Goal: Task Accomplishment & Management: Use online tool/utility

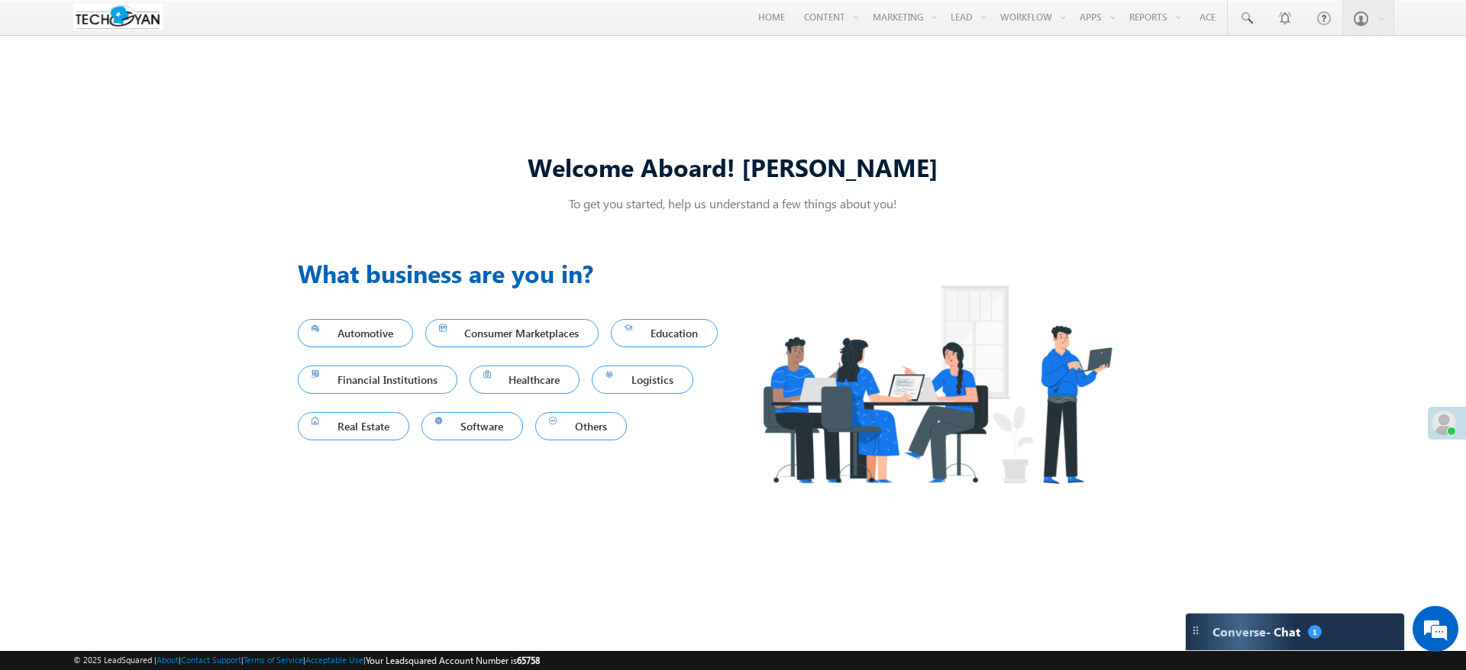
drag, startPoint x: 1044, startPoint y: 44, endPoint x: 873, endPoint y: 131, distance: 192.2
click at [0, 0] on link "Automation" at bounding box center [0, 0] width 0 height 0
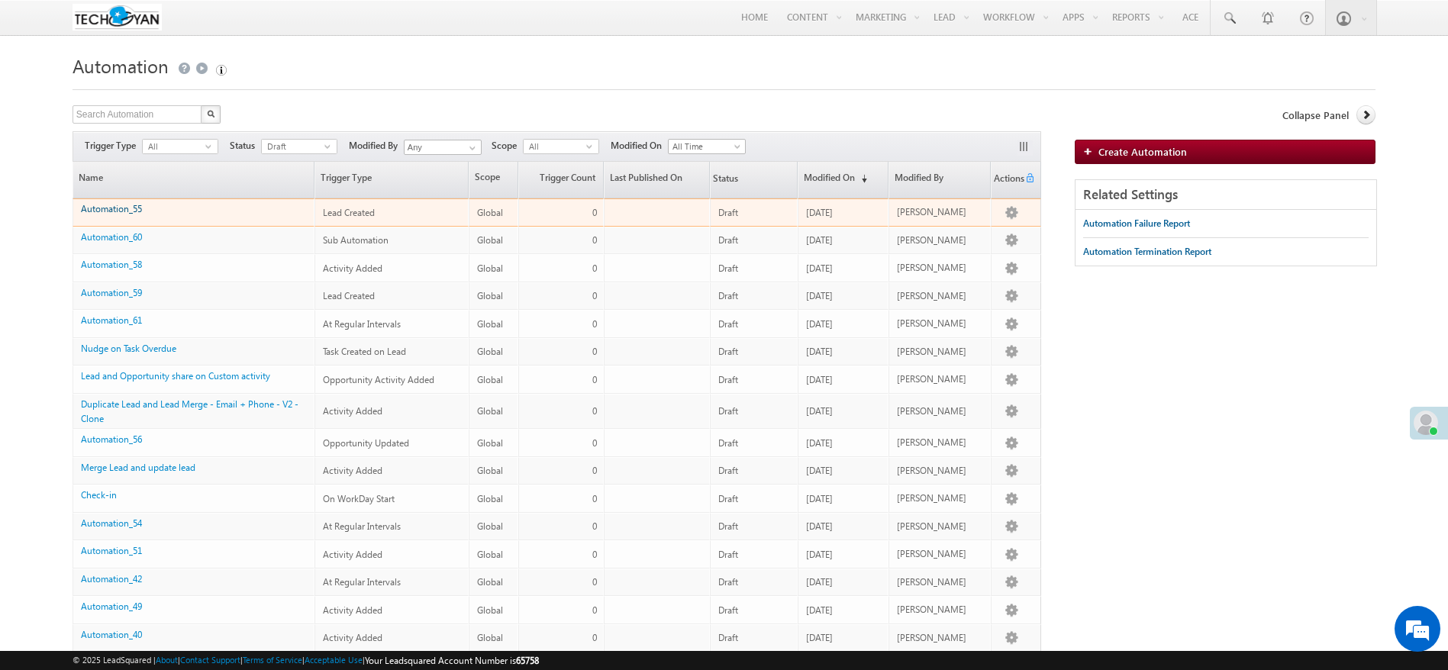
click at [105, 206] on link "Automation_55" at bounding box center [111, 208] width 61 height 11
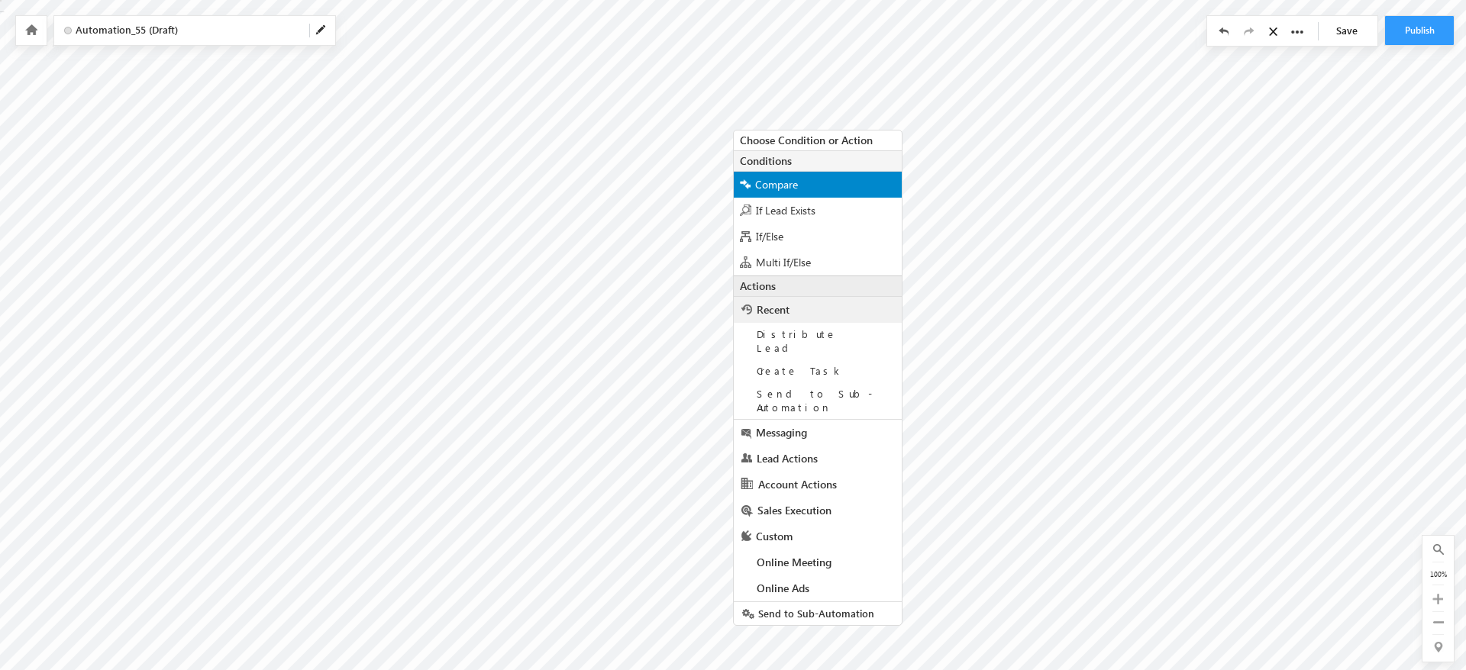
click at [770, 181] on span "Compare" at bounding box center [776, 184] width 43 height 15
radio input "true"
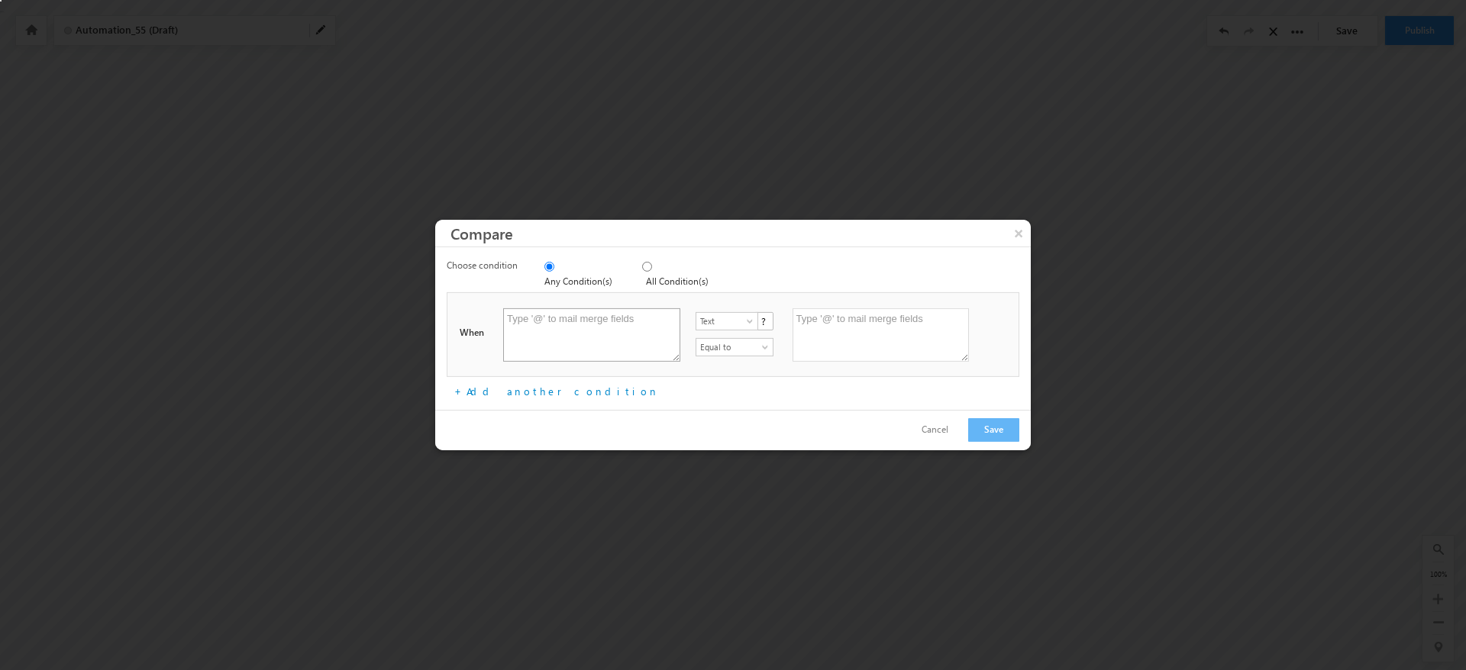
click at [614, 312] on textarea at bounding box center [591, 334] width 177 height 53
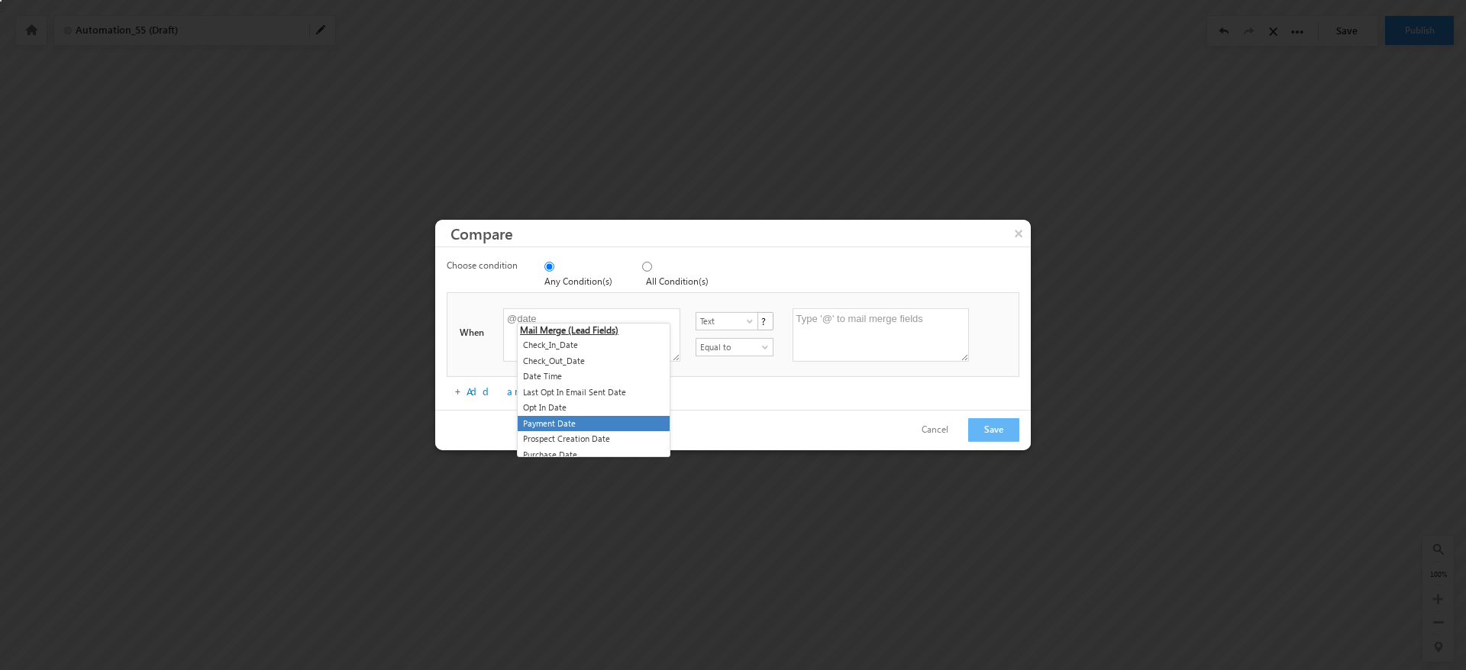
scroll to position [202, 0]
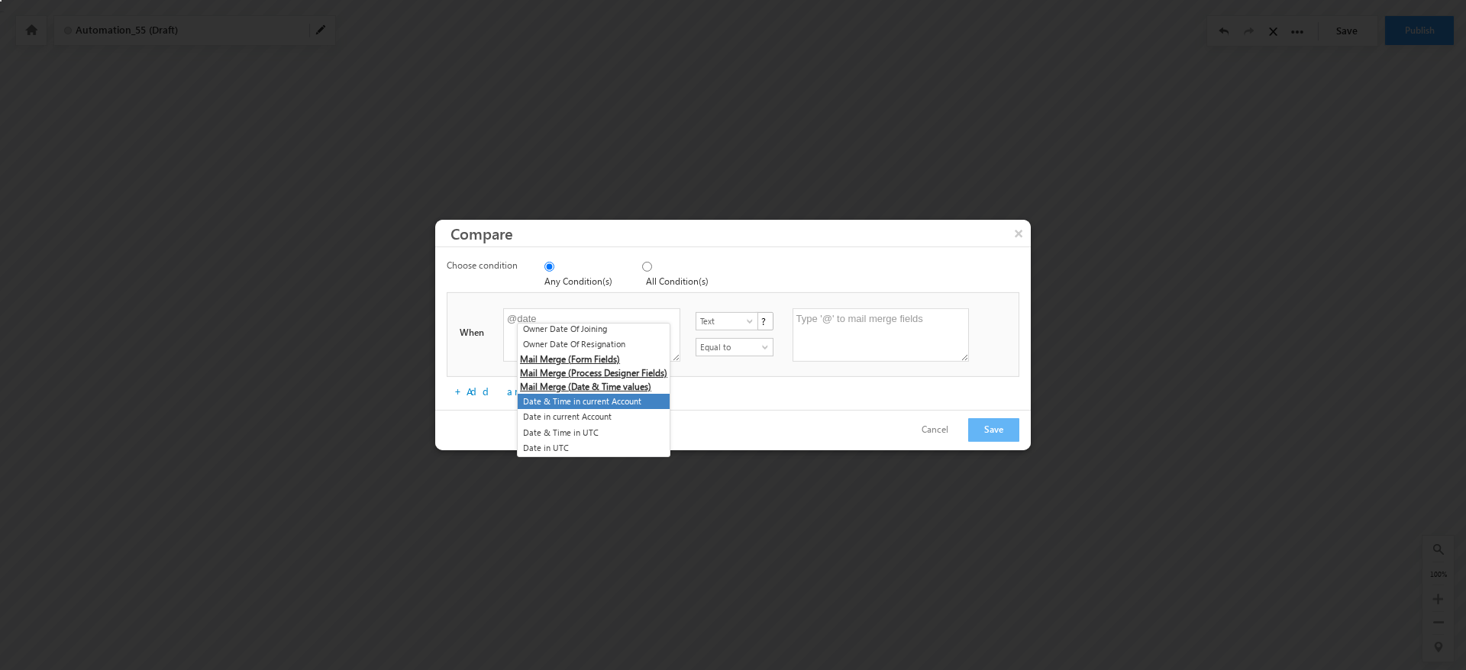
click at [628, 400] on li "Date & Time in current Account" at bounding box center [594, 402] width 152 height 16
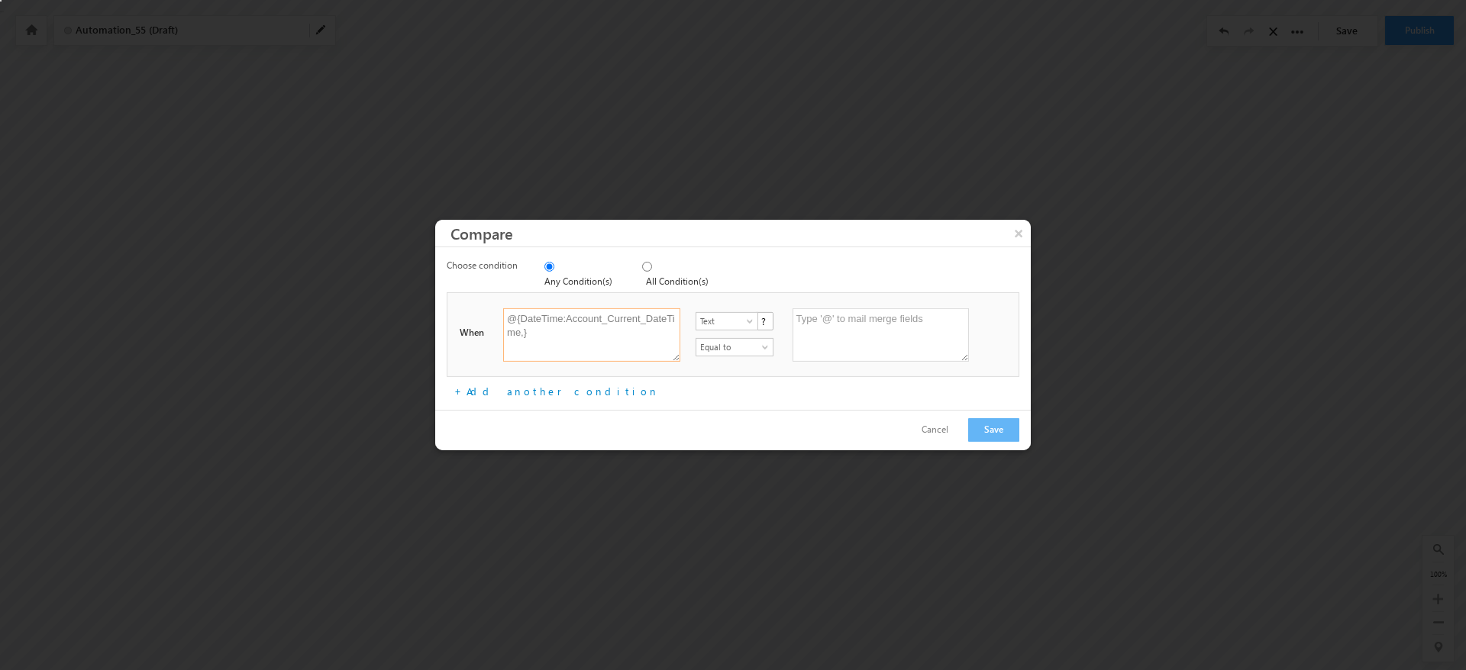
drag, startPoint x: 543, startPoint y: 335, endPoint x: 484, endPoint y: 306, distance: 65.6
click at [485, 306] on div "When @{DateTime:Account_Current_DateTime,} Text Date Time Number Text ? Equal t…" at bounding box center [736, 335] width 571 height 76
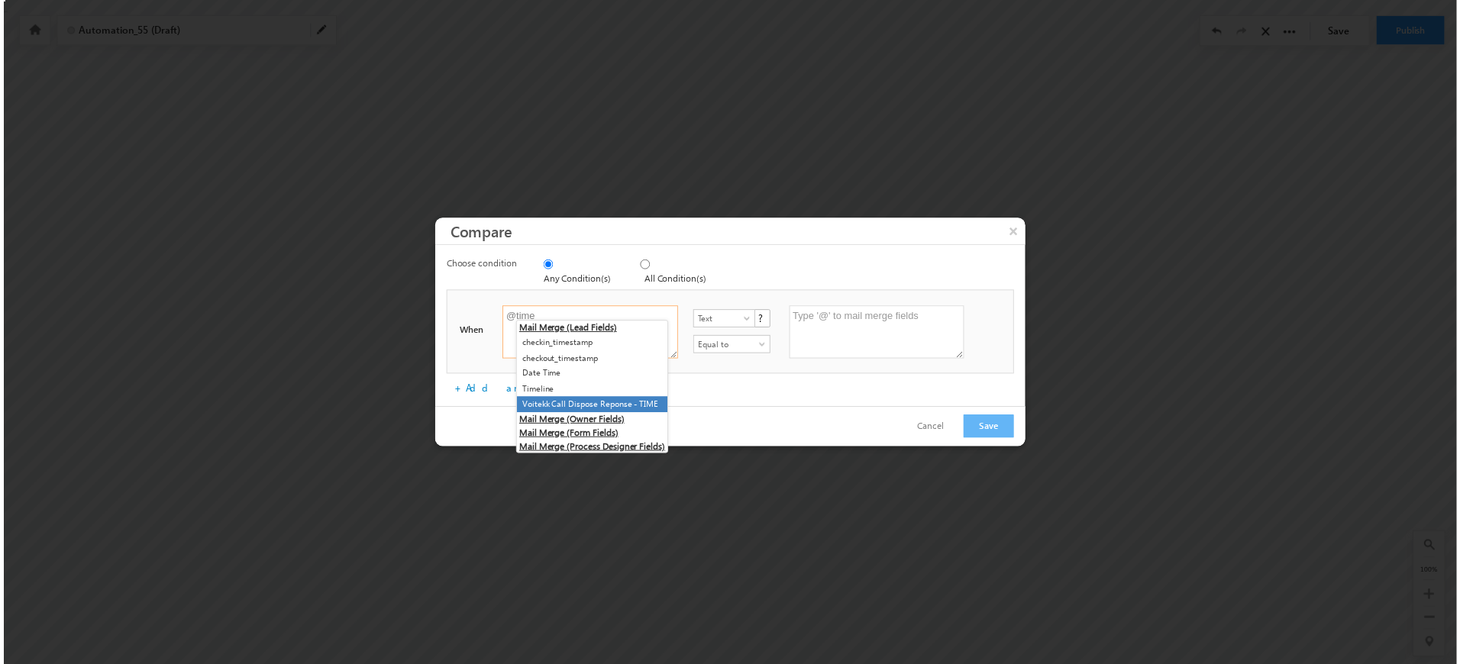
scroll to position [77, 0]
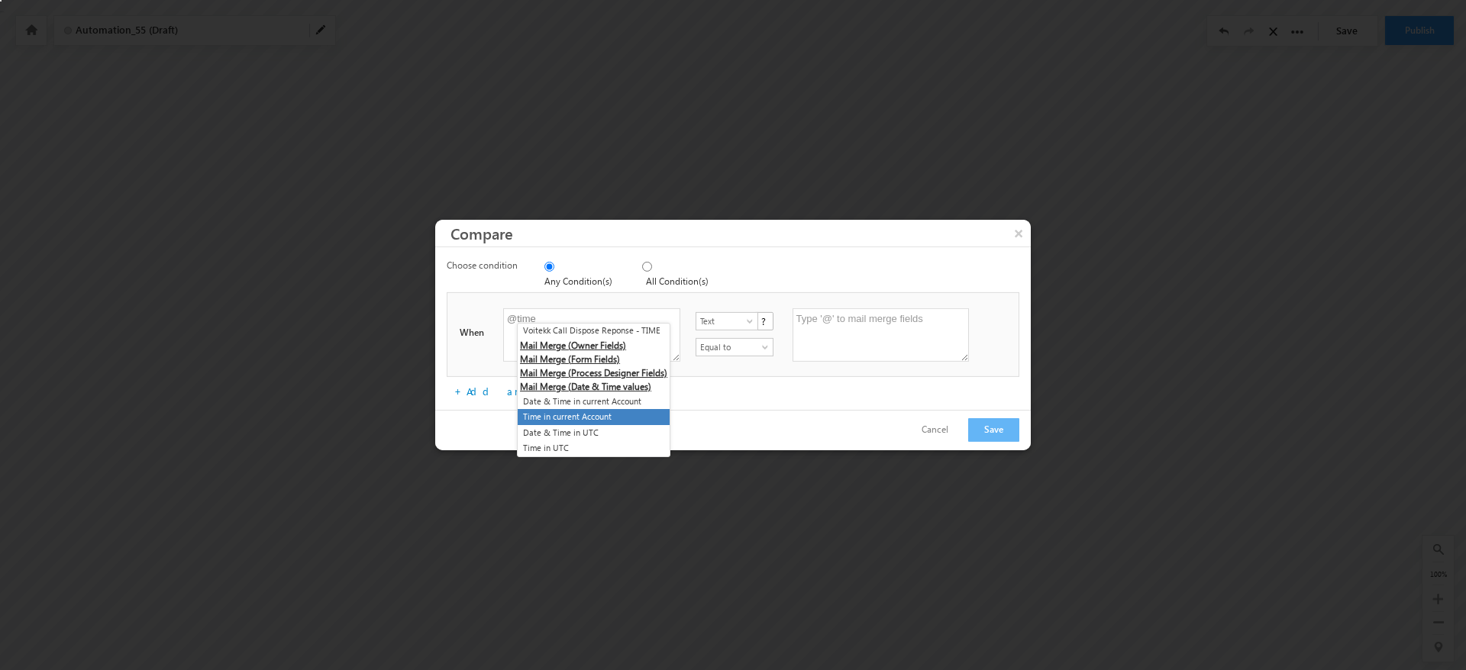
click at [579, 417] on li "Time in current Account" at bounding box center [594, 417] width 152 height 16
type textarea "@{DateTime:Account_Current_Time,}"
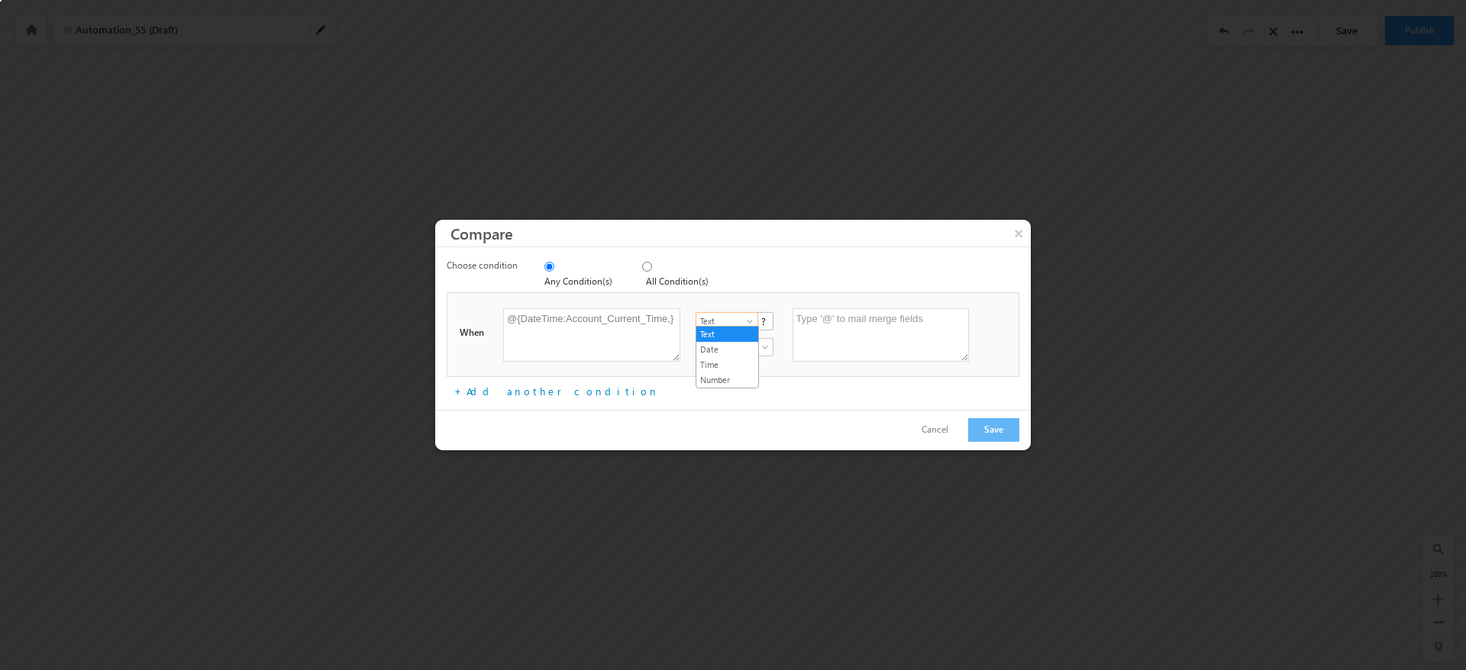
click at [753, 318] on span at bounding box center [751, 324] width 12 height 12
click at [744, 360] on link "Time" at bounding box center [727, 365] width 62 height 14
click at [765, 348] on span at bounding box center [766, 350] width 12 height 12
click at [761, 394] on link "Before" at bounding box center [734, 391] width 77 height 14
click at [825, 336] on textarea at bounding box center [880, 334] width 177 height 53
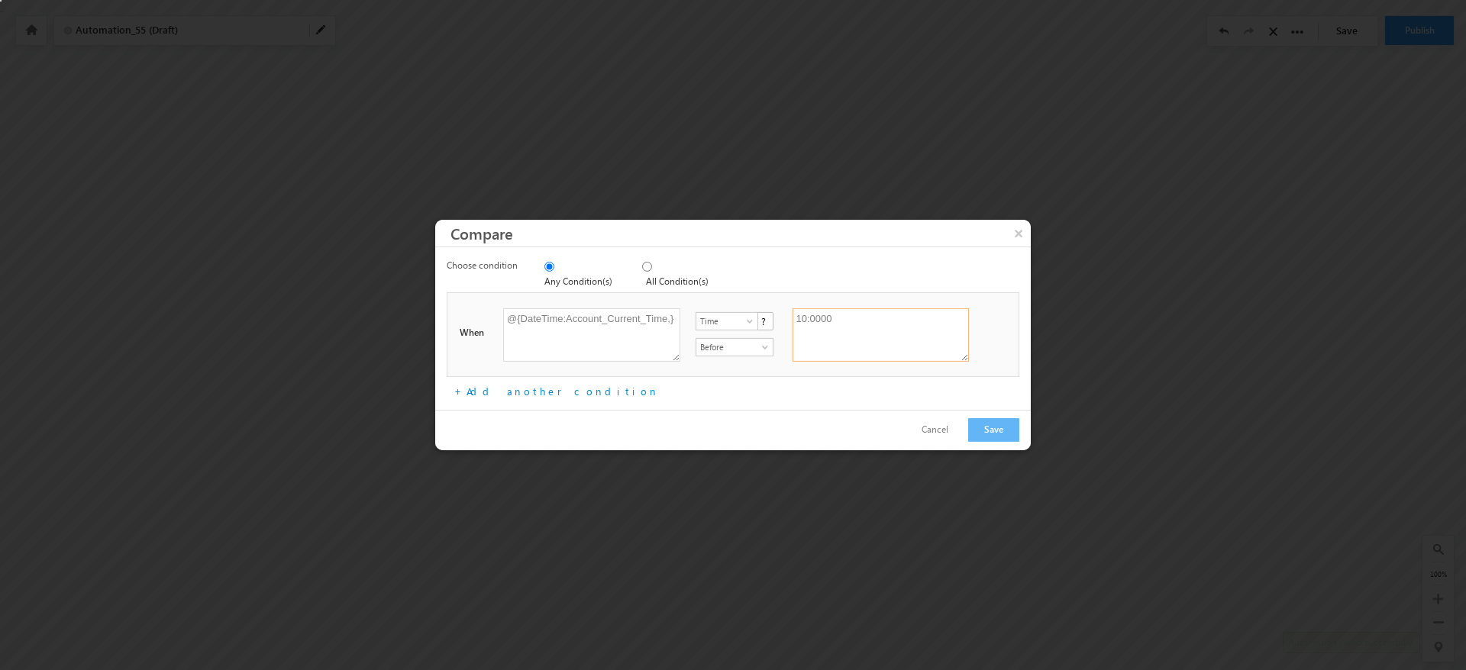
click at [823, 315] on textarea "10:0000" at bounding box center [880, 334] width 177 height 53
type textarea "10:00:00"
drag, startPoint x: 769, startPoint y: 346, endPoint x: 755, endPoint y: 354, distance: 16.1
click at [769, 346] on span at bounding box center [766, 350] width 12 height 12
click at [726, 407] on link "After" at bounding box center [734, 406] width 77 height 14
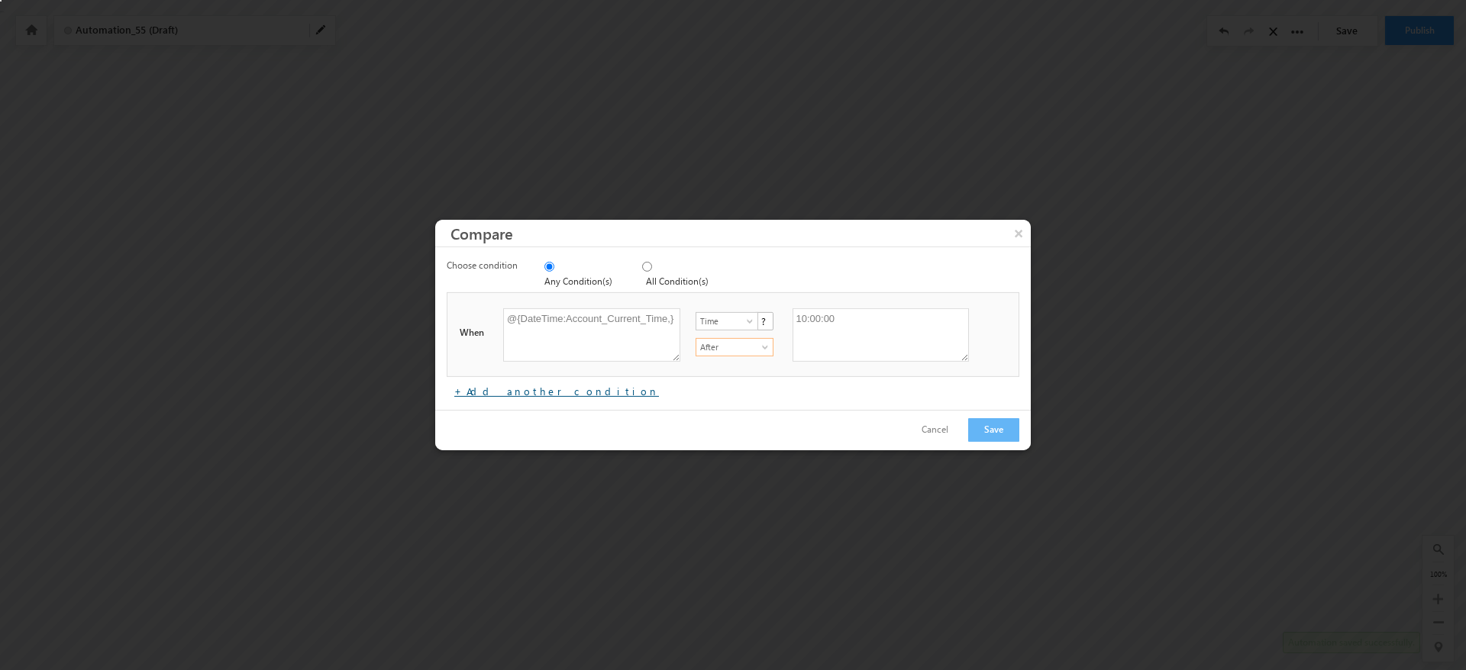
click at [522, 387] on link "+Add another condition" at bounding box center [556, 391] width 205 height 13
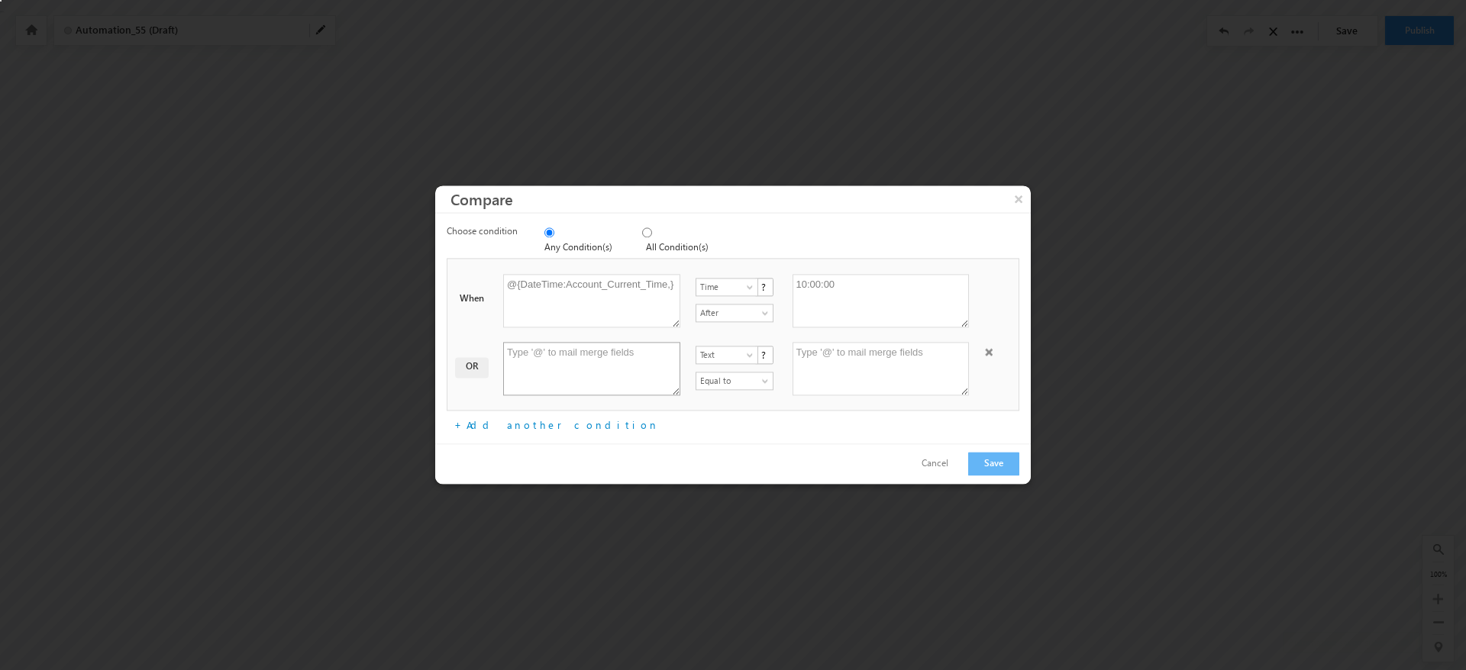
click at [607, 363] on textarea at bounding box center [591, 369] width 177 height 53
drag, startPoint x: 509, startPoint y: 285, endPoint x: 679, endPoint y: 289, distance: 169.5
click at [679, 289] on textarea "@{DateTime:Account_Current_Time,}" at bounding box center [591, 301] width 177 height 53
click at [612, 346] on textarea at bounding box center [591, 369] width 177 height 53
drag, startPoint x: 672, startPoint y: 283, endPoint x: 454, endPoint y: 286, distance: 217.6
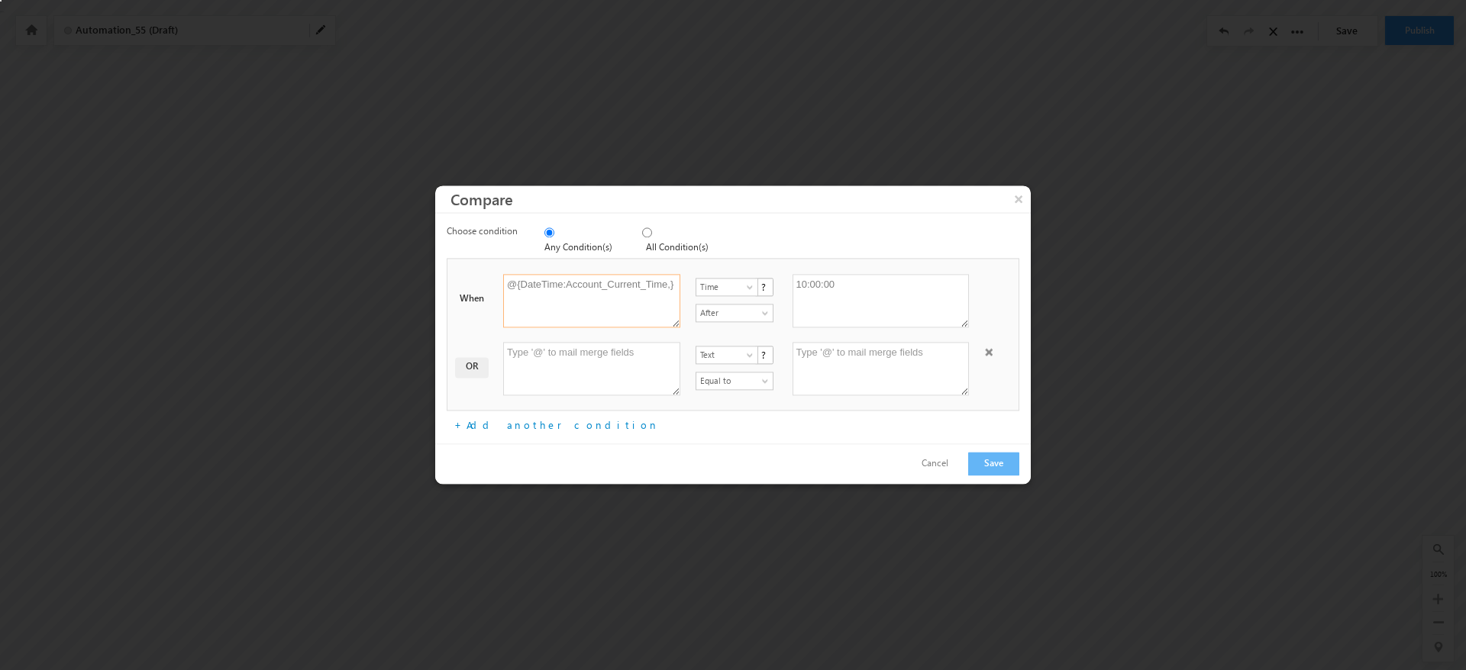
click at [454, 286] on div "When @{DateTime:Account_Current_Time,} Text Date Time Number Time ? Equal to No…" at bounding box center [736, 301] width 571 height 76
click at [674, 280] on textarea "@{DateTime:Account_Current_Time,}" at bounding box center [591, 301] width 177 height 53
drag, startPoint x: 678, startPoint y: 281, endPoint x: 473, endPoint y: 276, distance: 205.4
click at [477, 282] on div "When @{DateTime:Account_Current_Time,} Text Date Time Number Time ? Equal to No…" at bounding box center [736, 301] width 571 height 76
click at [565, 367] on textarea at bounding box center [591, 369] width 177 height 53
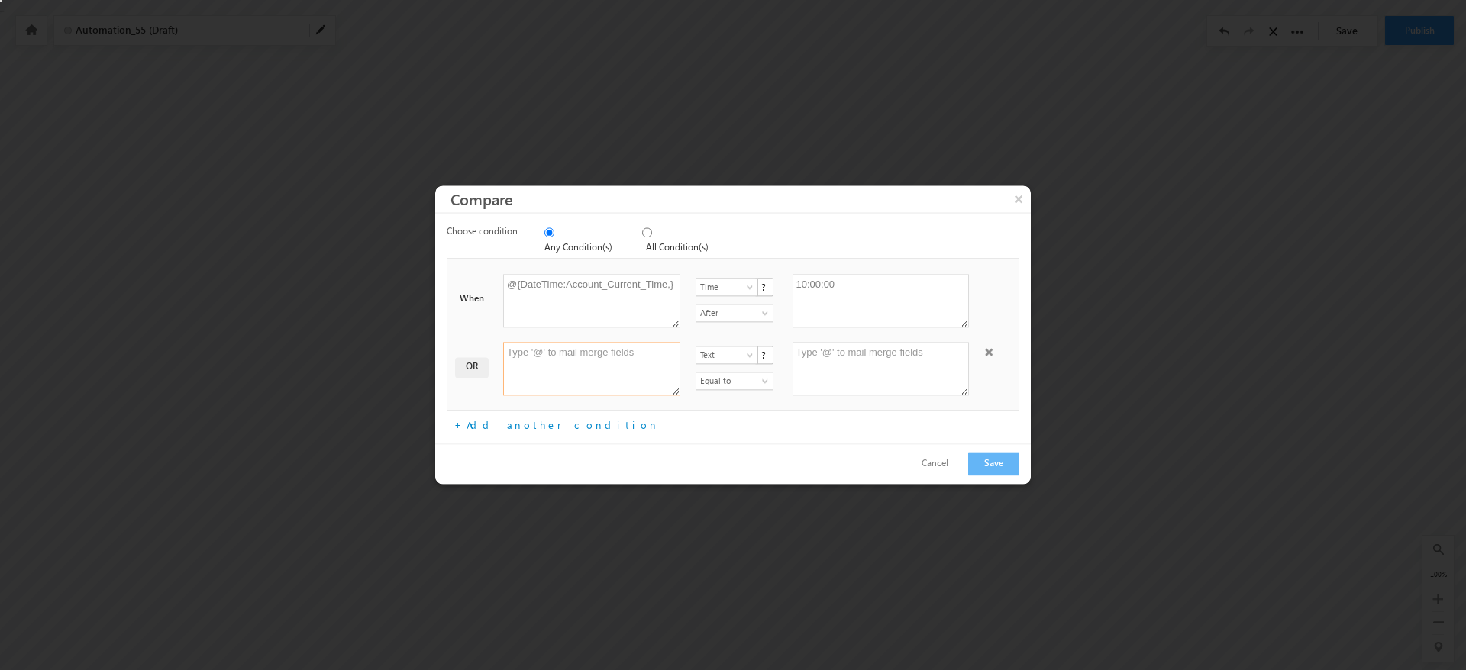
paste textarea "@{DateTime:Account_Current_Time,}"
type textarea "@{DateTime:Account_Current_Time,}"
click at [744, 350] on span "Text" at bounding box center [726, 356] width 60 height 14
click at [732, 397] on link "Time" at bounding box center [727, 399] width 62 height 14
click at [764, 379] on span at bounding box center [766, 385] width 12 height 12
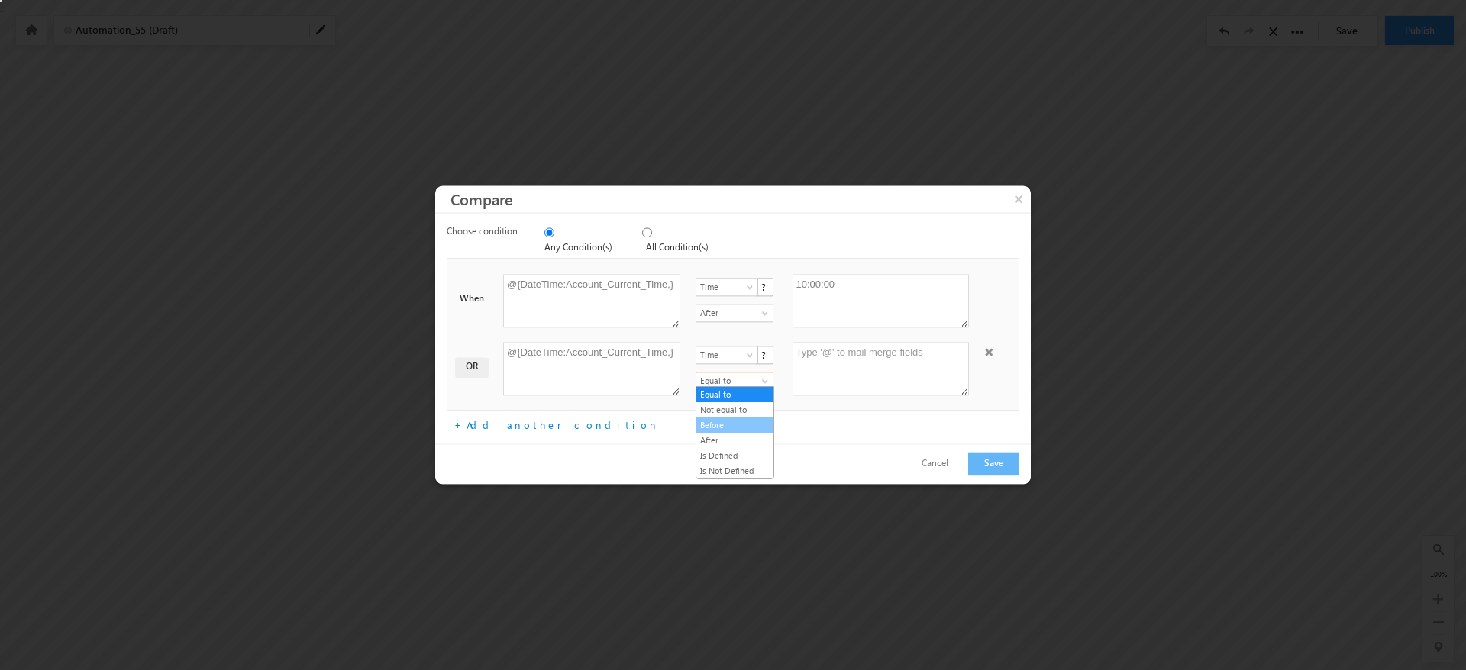
click at [750, 429] on link "Before" at bounding box center [734, 425] width 77 height 14
click at [867, 358] on textarea at bounding box center [880, 369] width 177 height 53
type textarea "@"
type textarea "19:00:00"
click at [1121, 470] on div at bounding box center [733, 335] width 1466 height 670
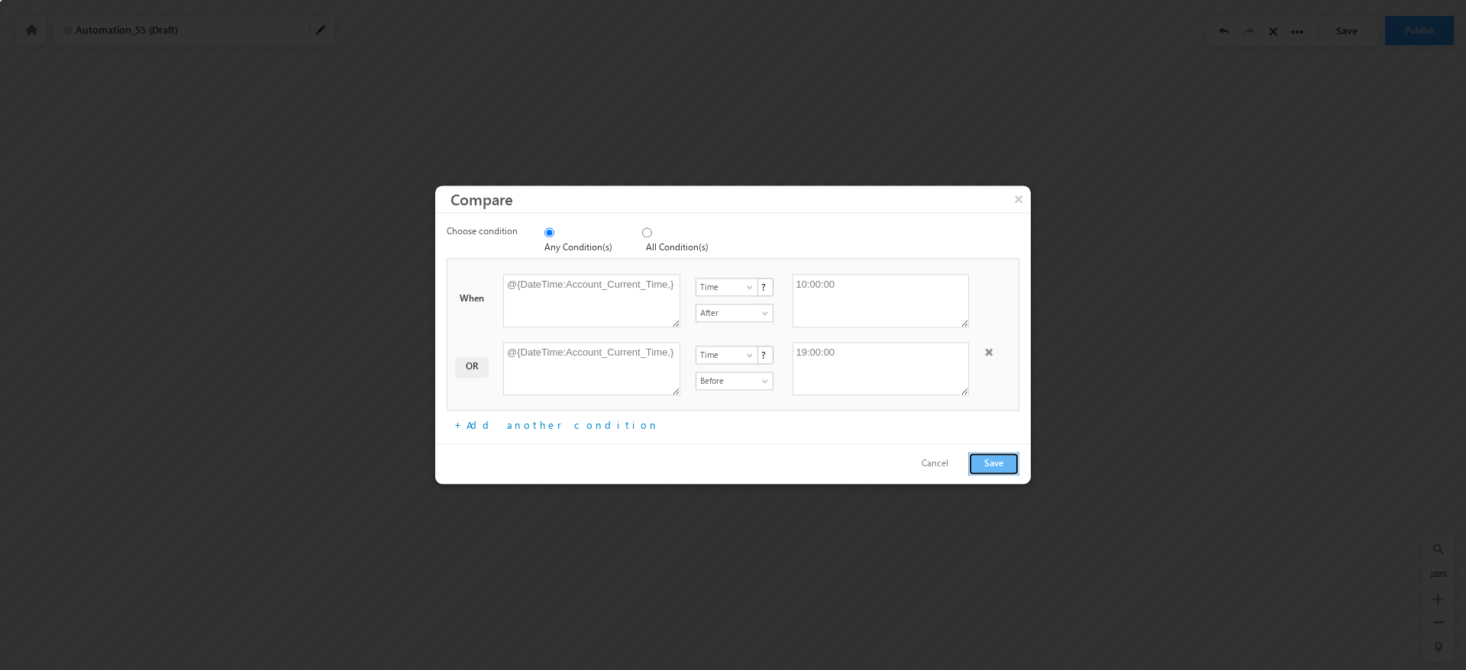
click at [999, 460] on button "Save" at bounding box center [993, 465] width 51 height 24
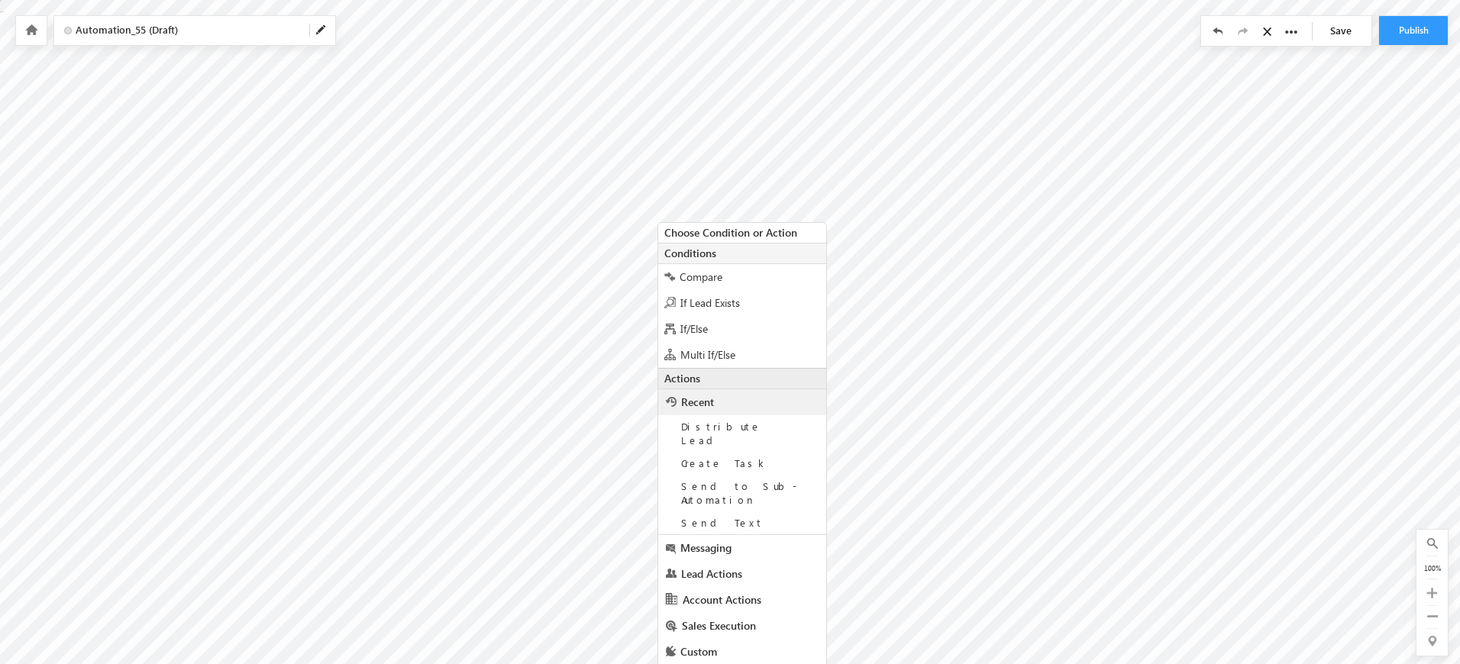
scroll to position [50, 0]
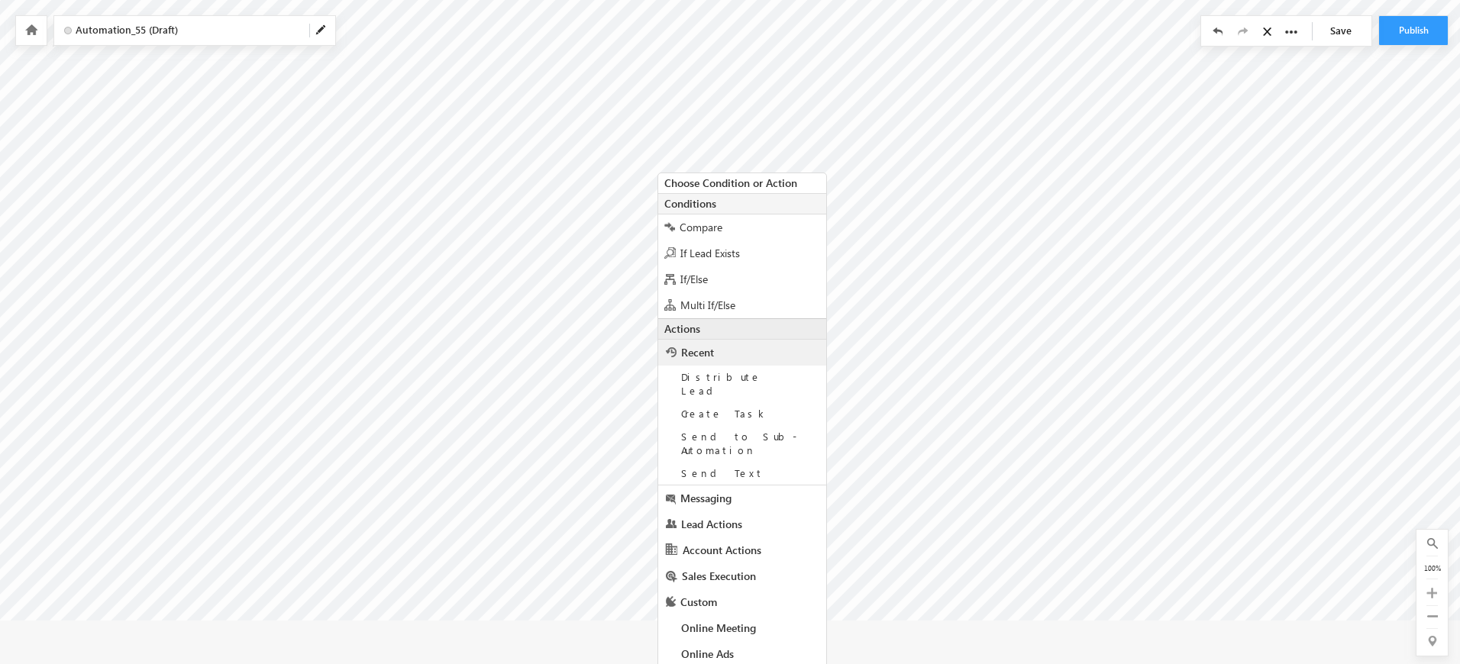
drag, startPoint x: 754, startPoint y: 374, endPoint x: 950, endPoint y: 393, distance: 197.1
click at [754, 375] on div "Distribute Lead" at bounding box center [742, 384] width 168 height 37
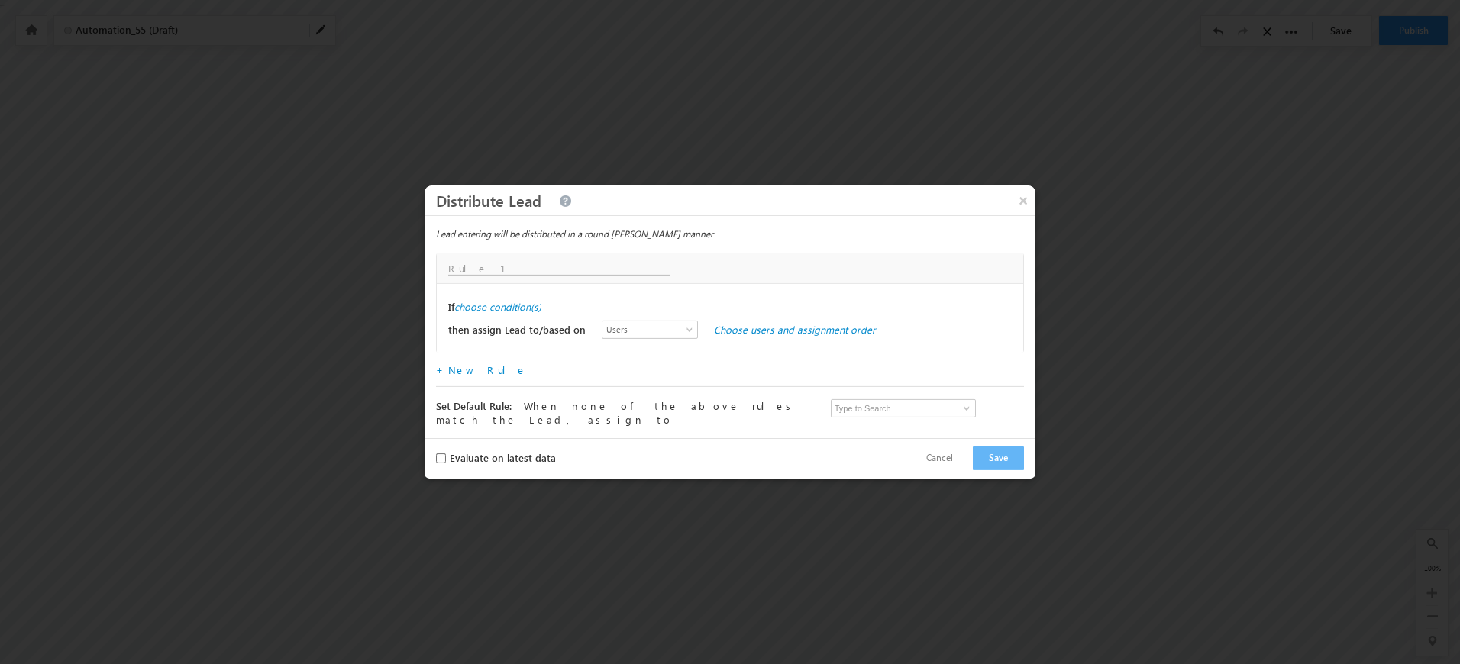
scroll to position [0, 0]
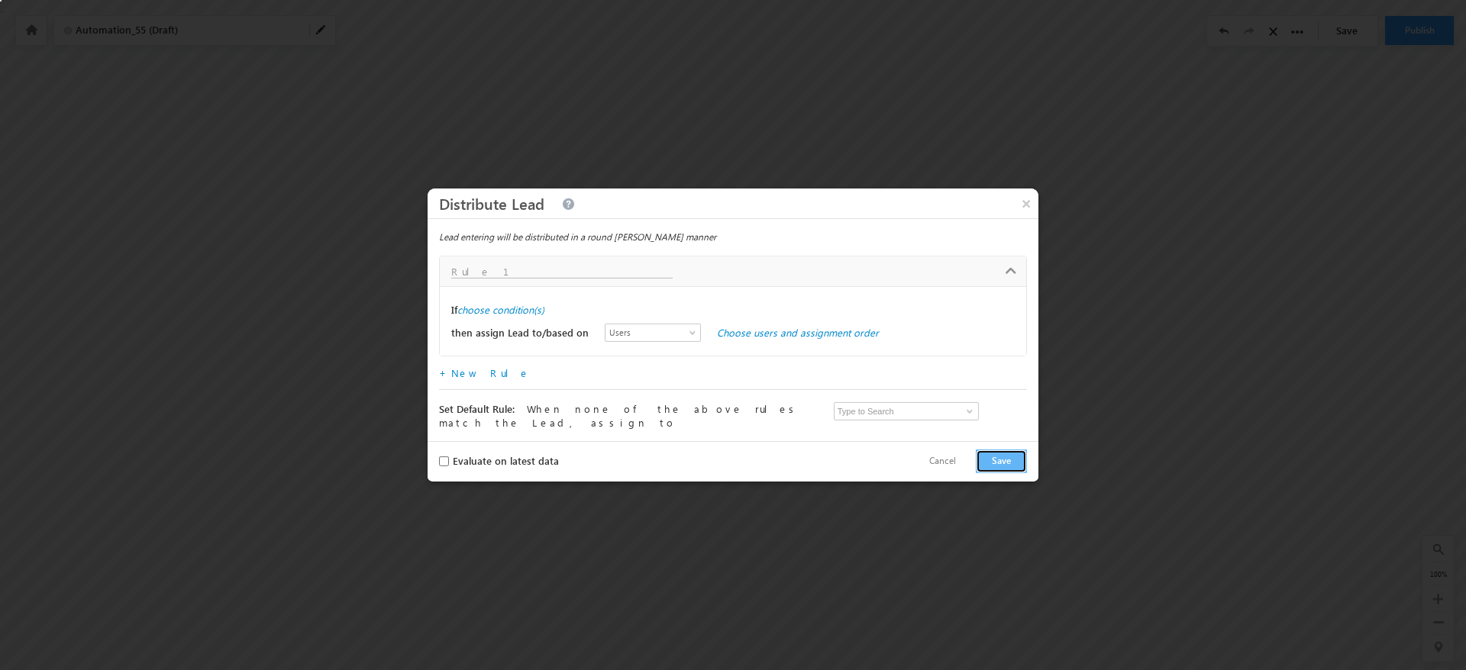
click at [1011, 454] on button "Save" at bounding box center [1001, 462] width 51 height 24
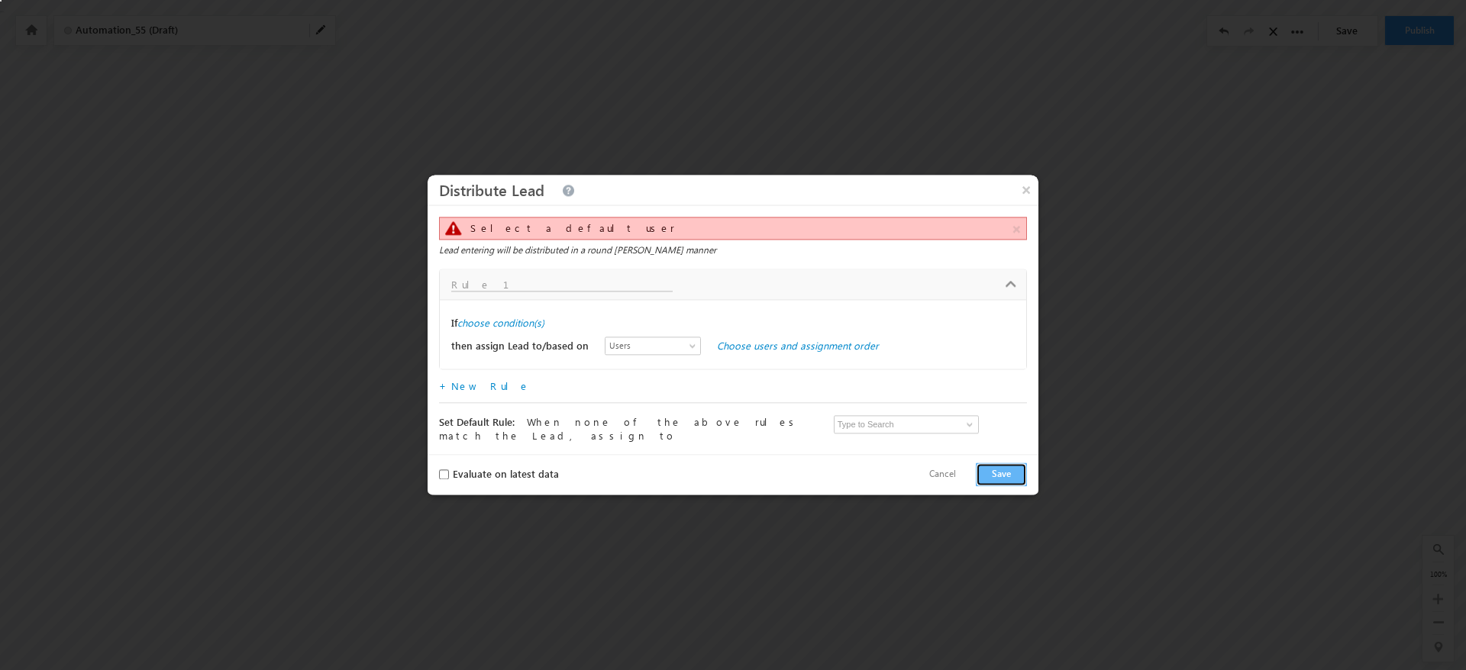
click at [485, 295] on link "Rule 1 - choose condition(s)" at bounding box center [733, 284] width 586 height 30
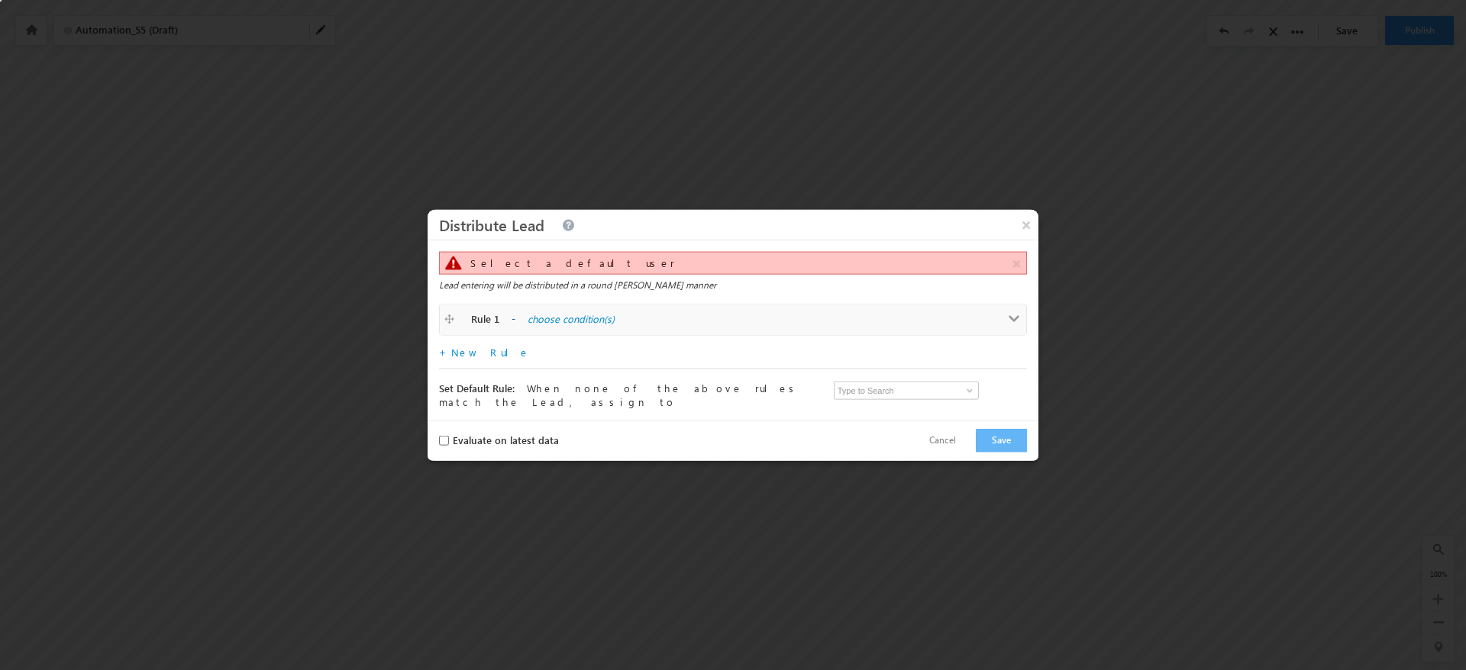
click at [512, 324] on span "-" at bounding box center [514, 318] width 4 height 13
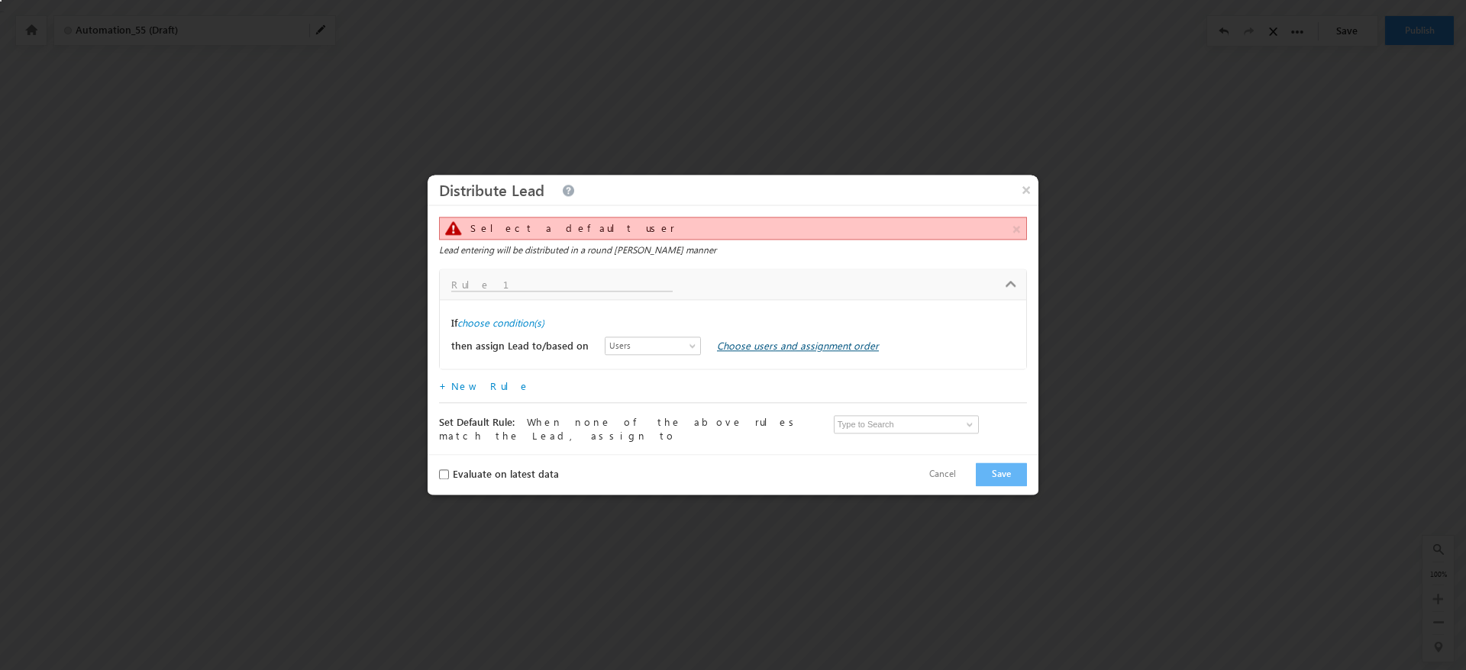
click at [744, 350] on link "Choose users and assignment order" at bounding box center [798, 346] width 162 height 13
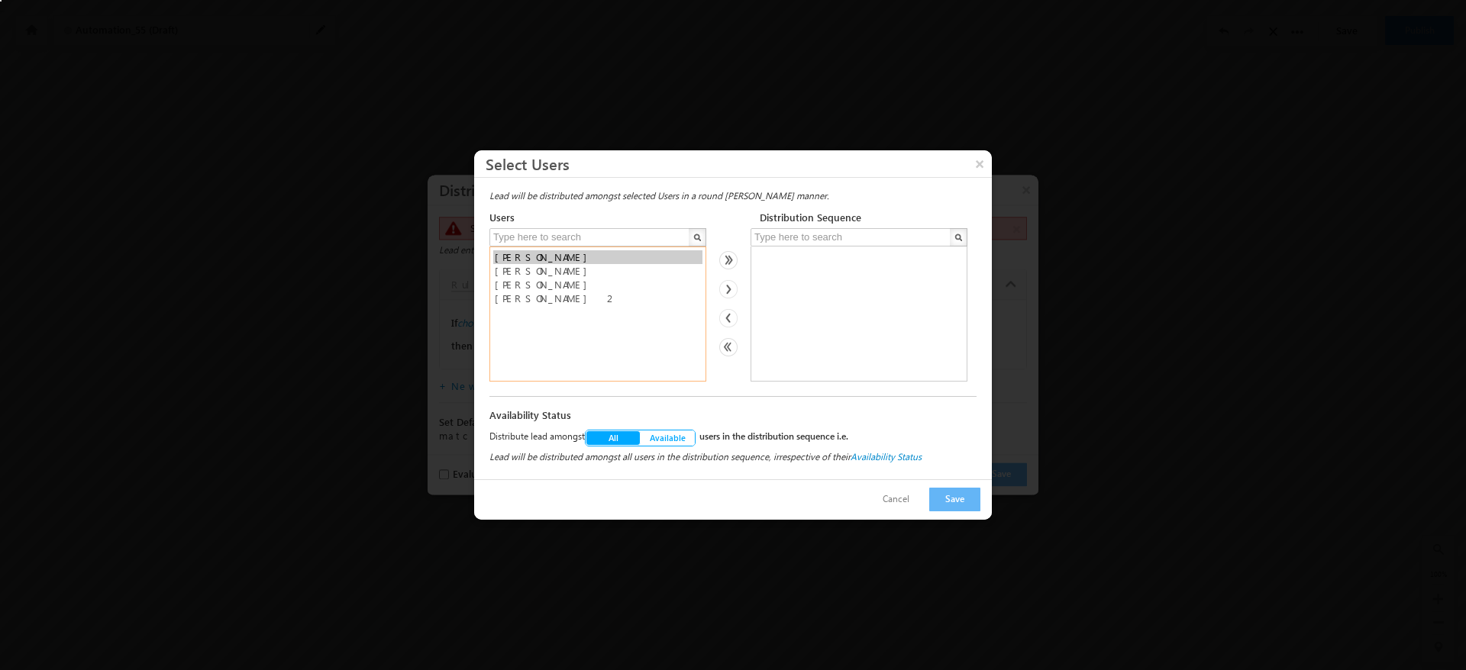
select select "d35e5dbd-849f-11f0-9fe1-0259d35f5843"
click at [534, 264] on option "[PERSON_NAME]" at bounding box center [597, 271] width 209 height 14
click at [735, 289] on img at bounding box center [728, 289] width 18 height 18
click at [945, 505] on button "Save" at bounding box center [954, 500] width 51 height 24
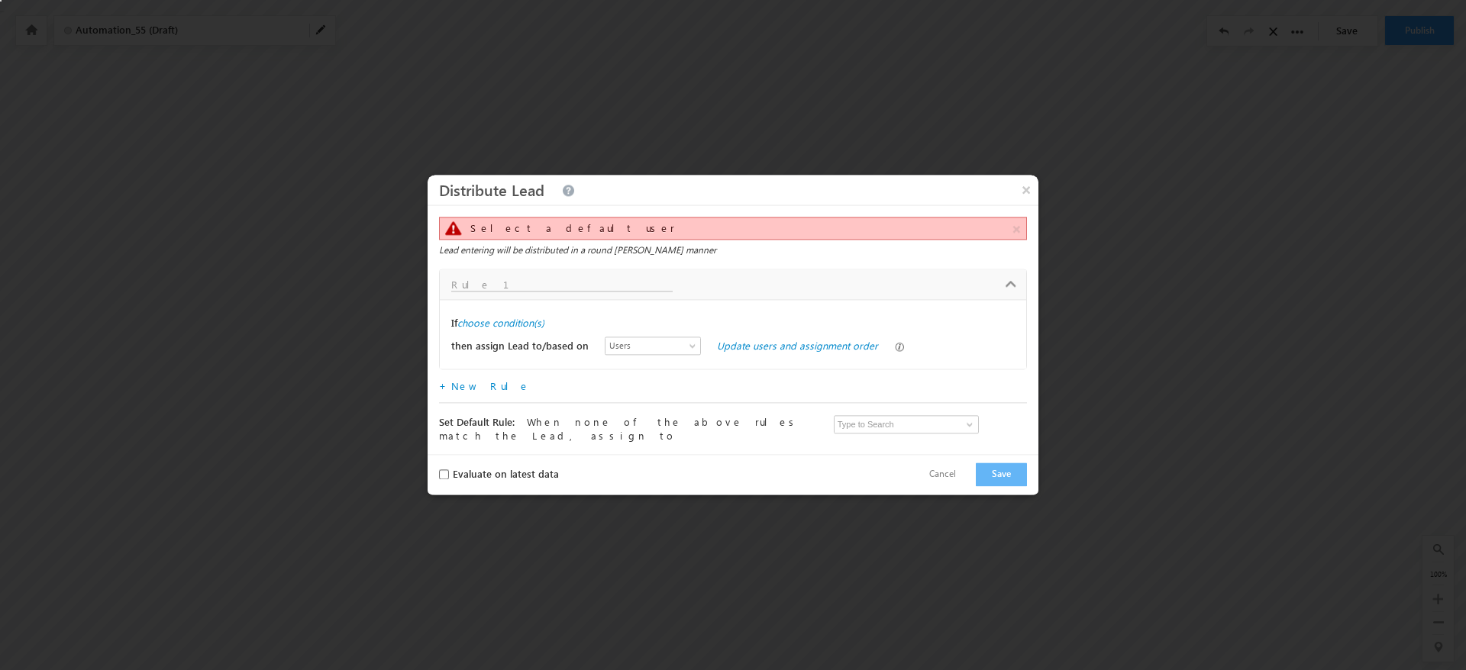
drag, startPoint x: 515, startPoint y: 328, endPoint x: 560, endPoint y: 341, distance: 47.4
click at [512, 328] on label "choose condition(s)" at bounding box center [500, 324] width 87 height 14
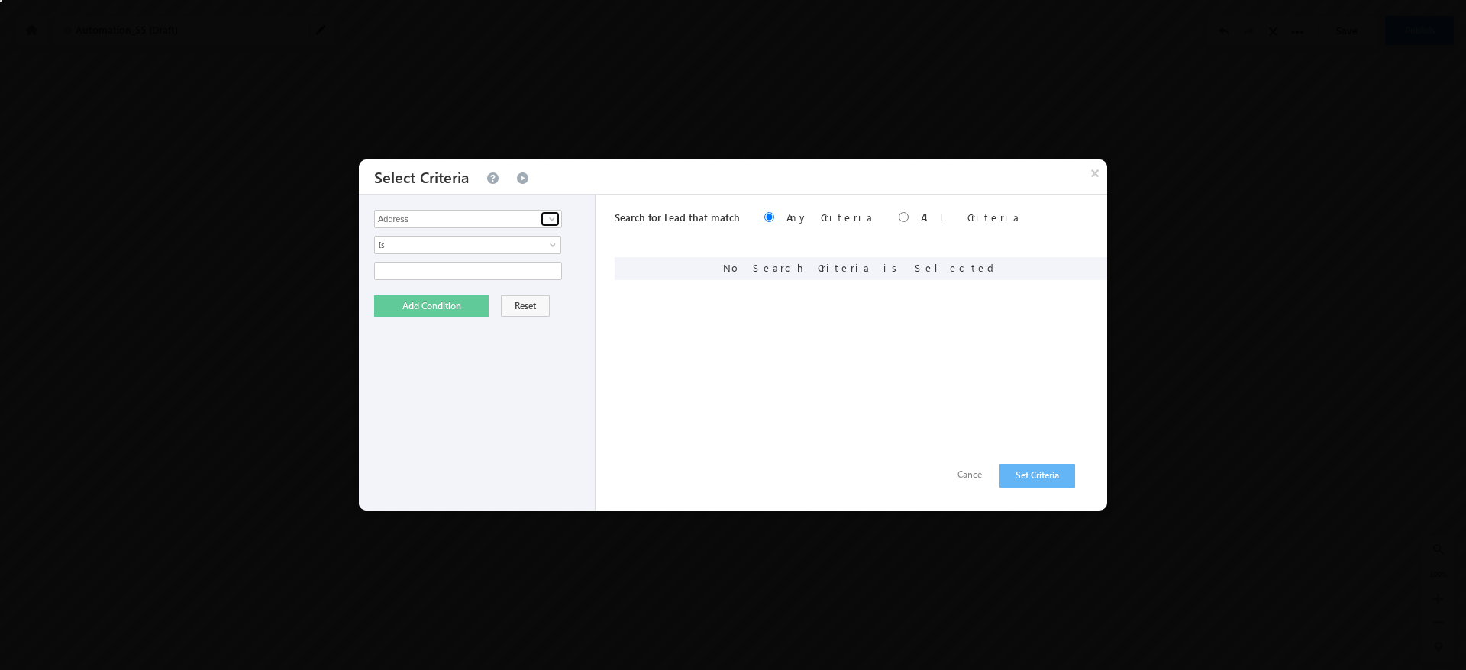
click at [553, 220] on span at bounding box center [552, 219] width 12 height 12
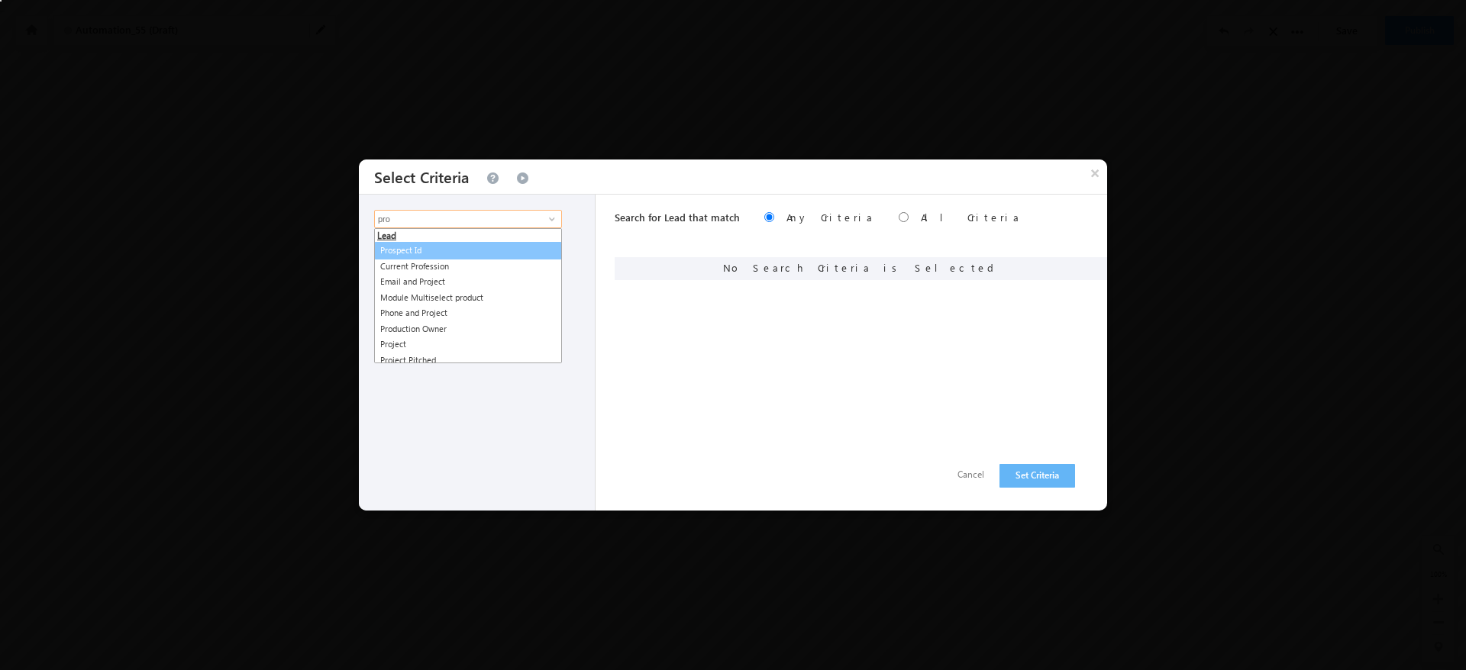
click at [457, 244] on link "Prospect Id" at bounding box center [468, 251] width 188 height 18
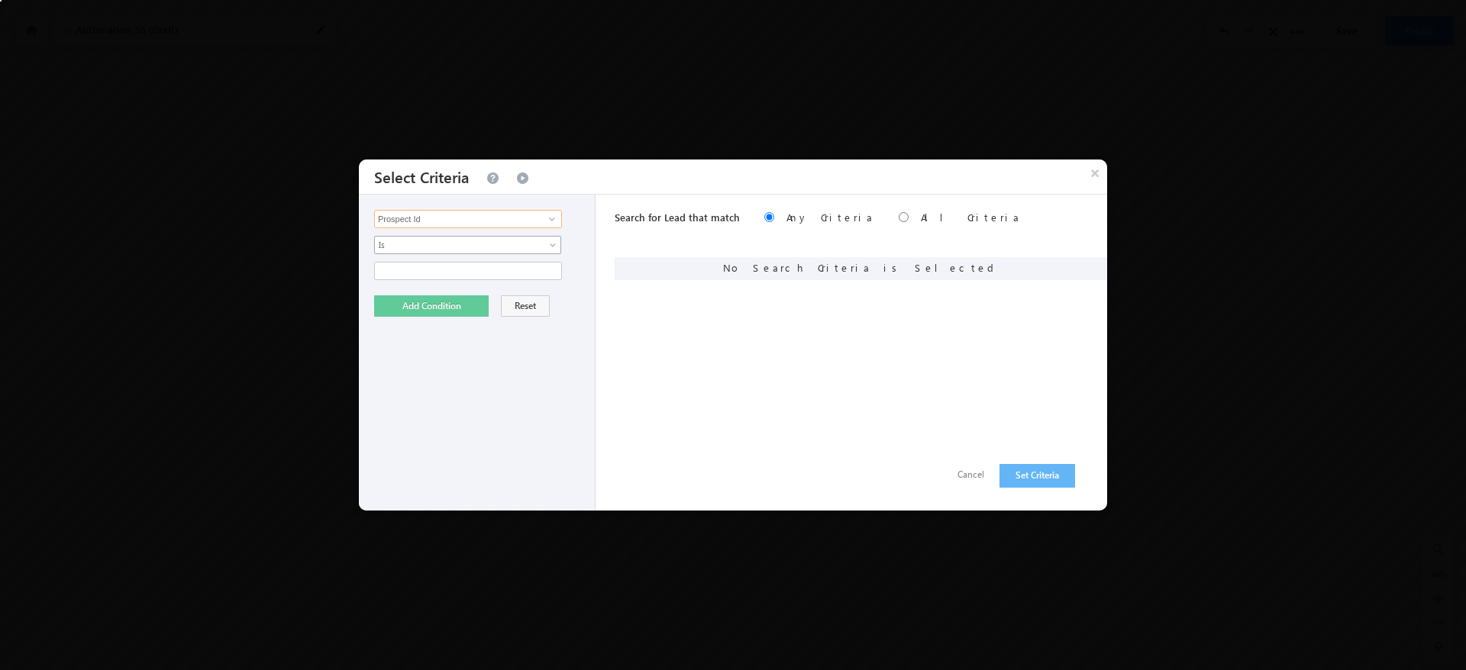
type input "Prospect Id"
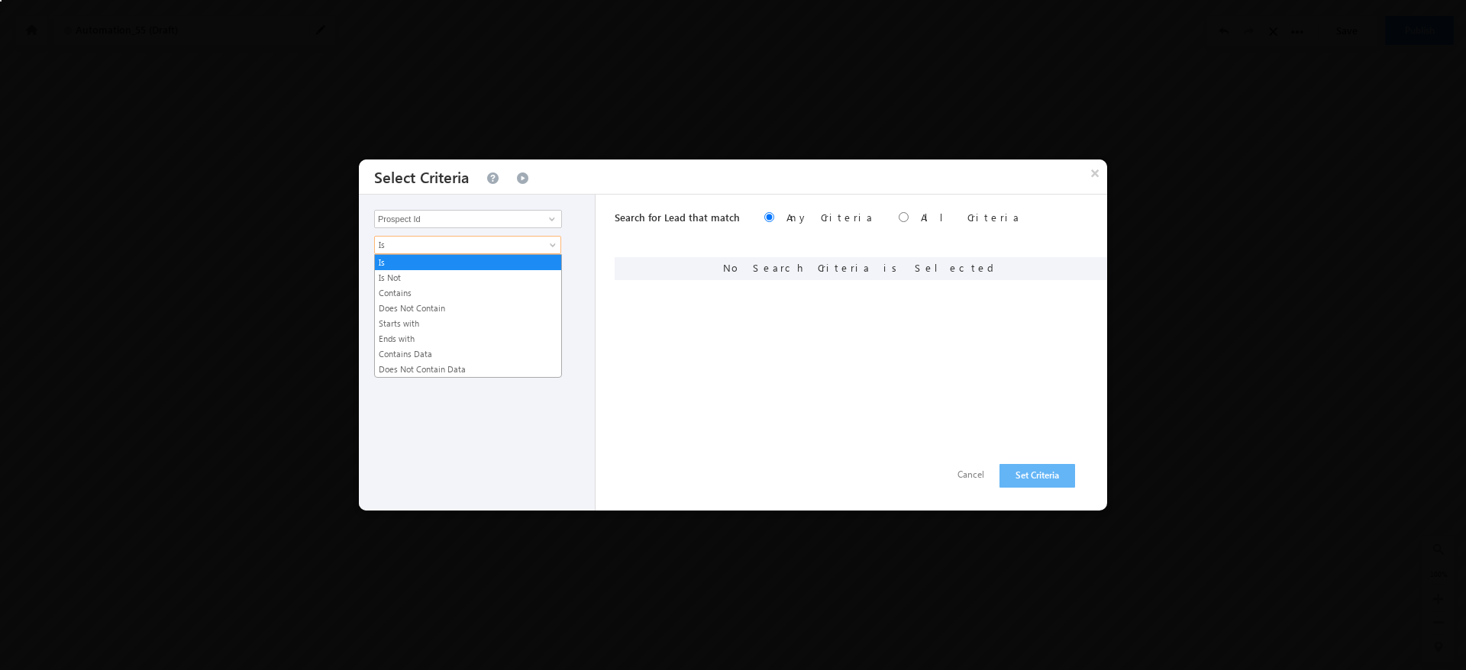
click at [460, 252] on link "Is" at bounding box center [467, 245] width 187 height 18
click at [448, 298] on link "Contains" at bounding box center [468, 293] width 186 height 14
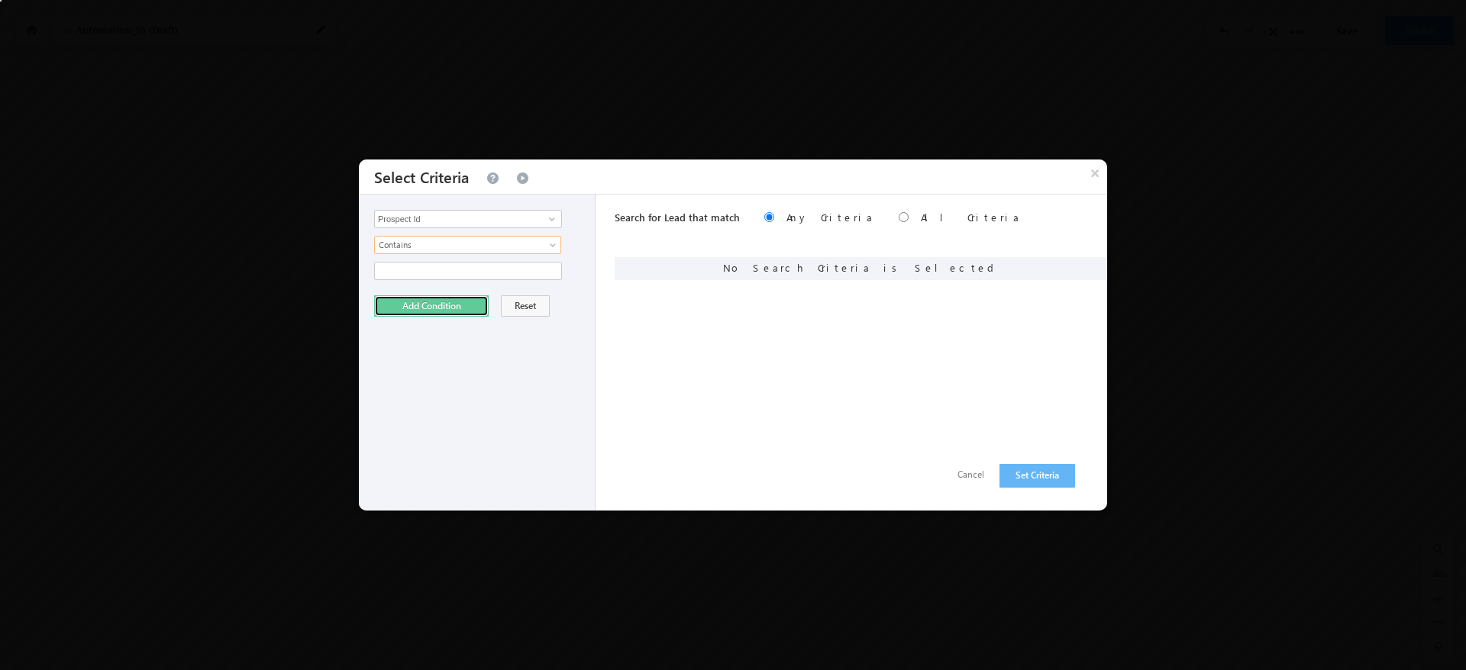
click at [438, 311] on button "Add Condition" at bounding box center [431, 305] width 115 height 21
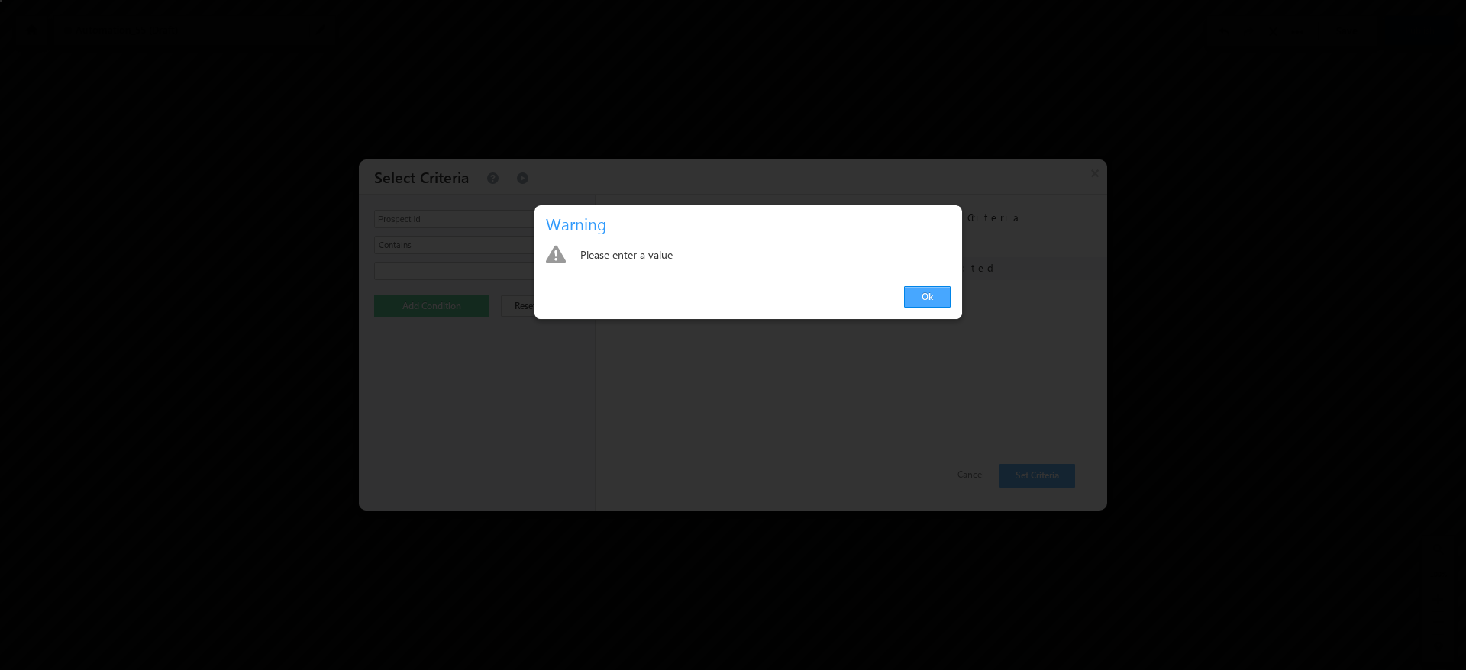
click at [918, 301] on link "Ok" at bounding box center [927, 296] width 47 height 21
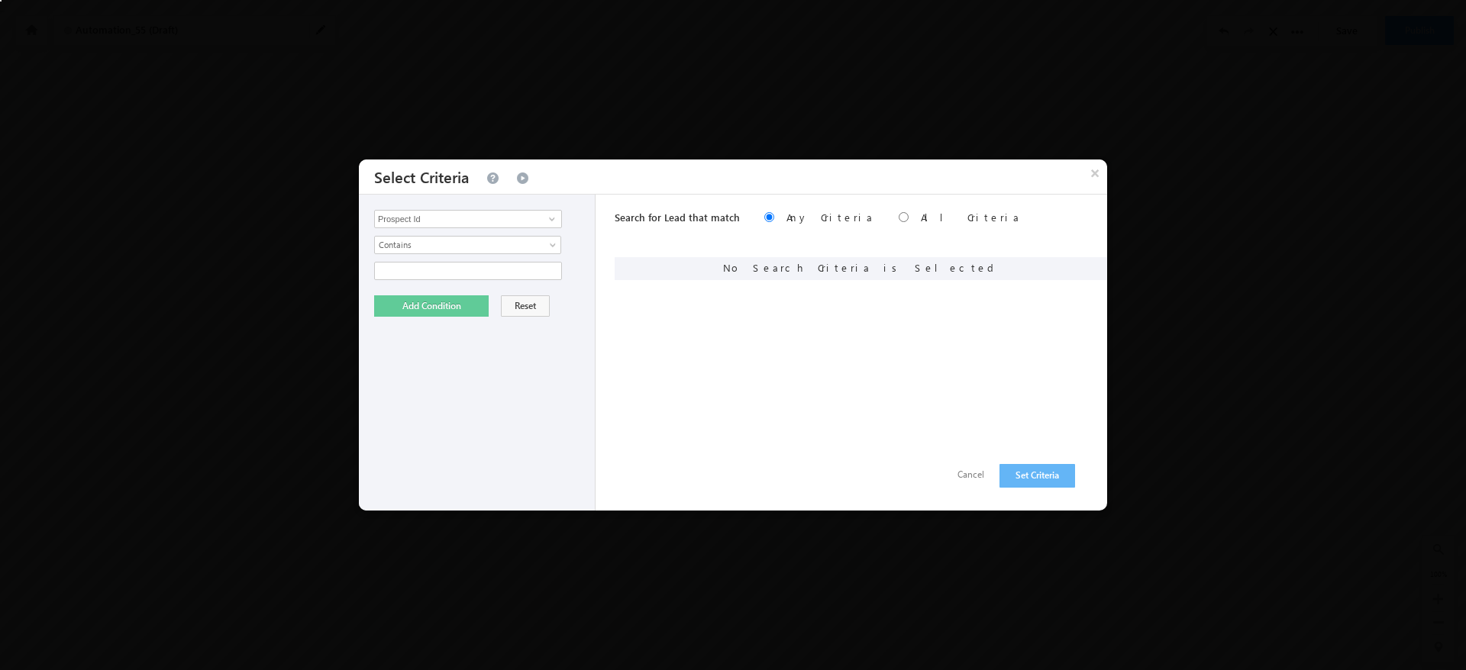
click at [489, 256] on div "Address Address 2 Prospect Id Aadhaar Number Account Account Type Campaign ID C…" at bounding box center [477, 353] width 237 height 316
click at [502, 250] on span "Contains" at bounding box center [458, 245] width 166 height 14
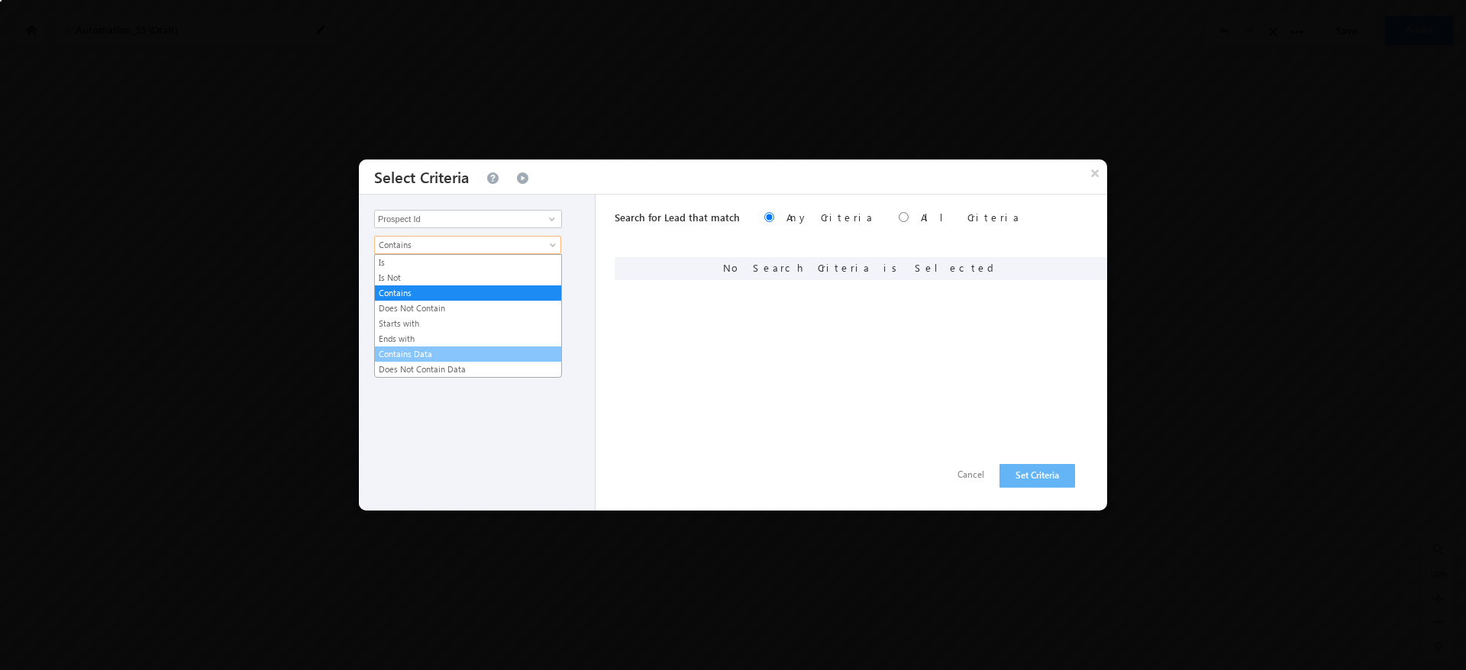
click at [476, 354] on link "Contains Data" at bounding box center [468, 354] width 186 height 14
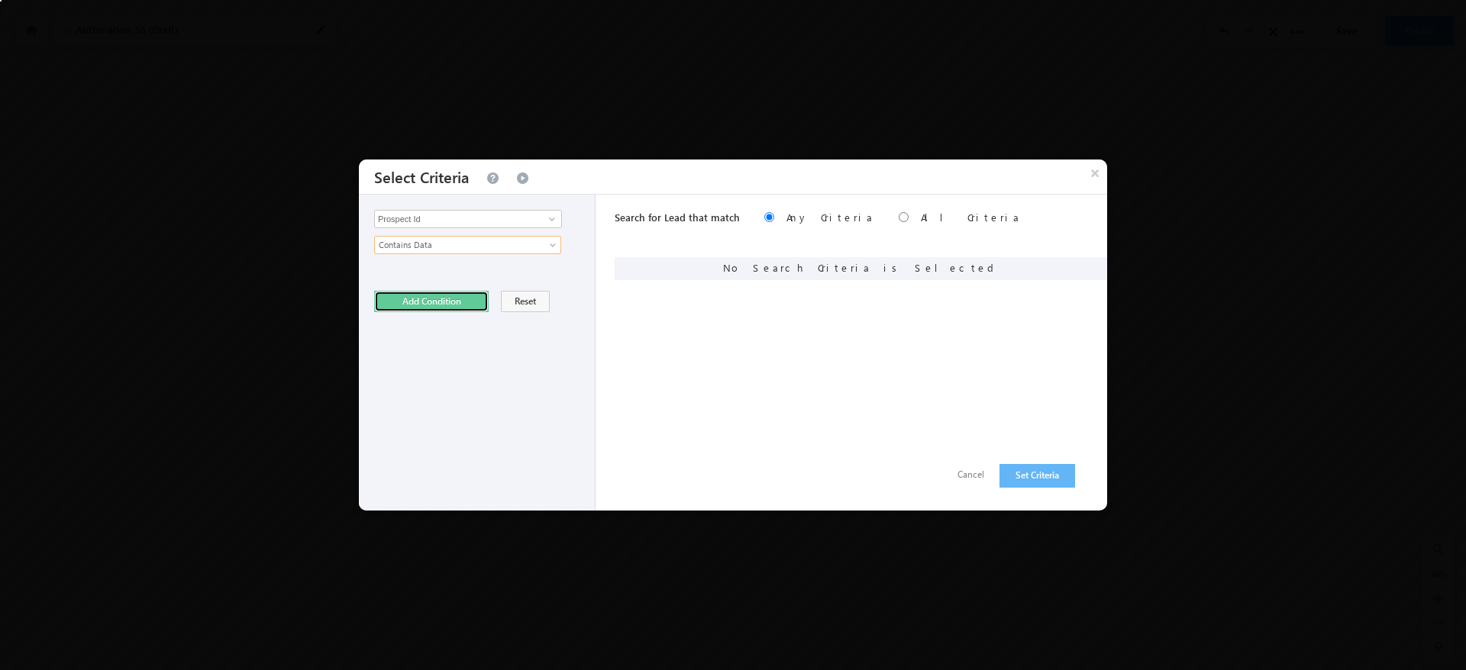
click at [435, 305] on button "Add Condition" at bounding box center [431, 301] width 115 height 21
click at [1044, 487] on button "Set Criteria" at bounding box center [1037, 476] width 76 height 24
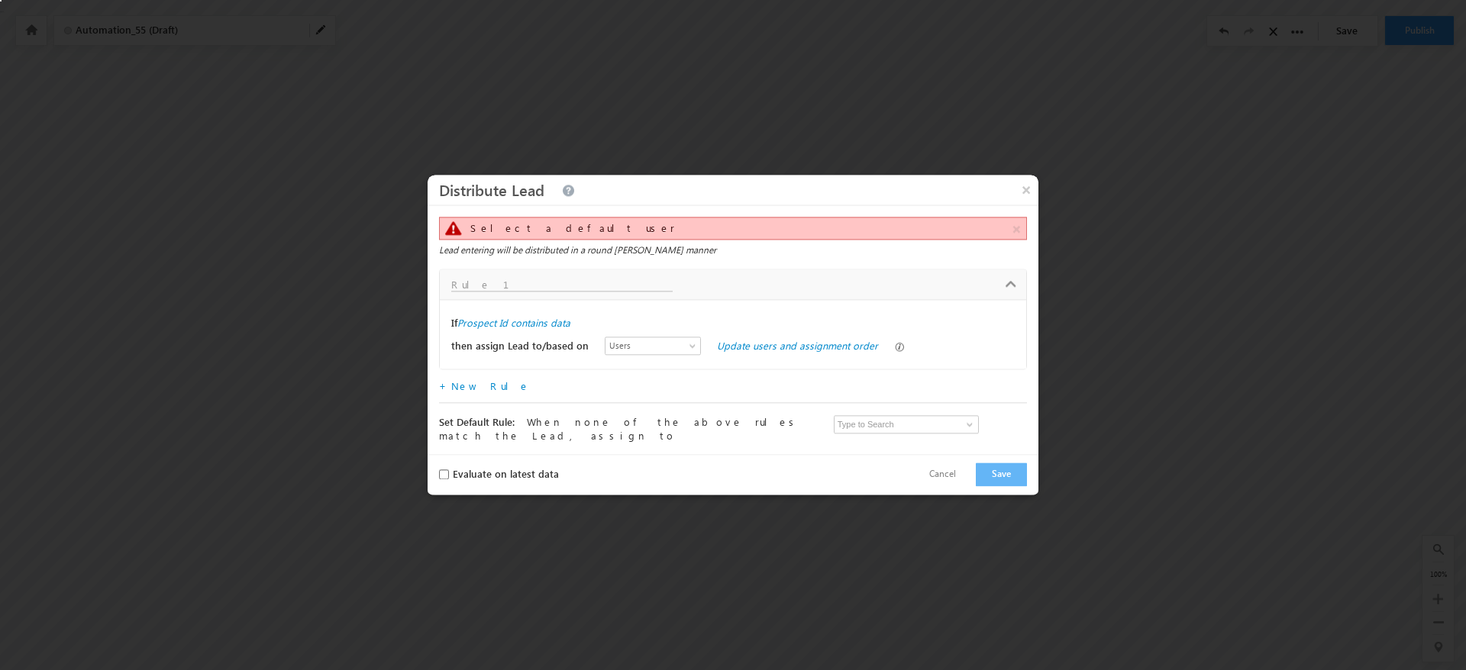
click at [977, 446] on div "Select a default user Lead entering will be distributed in a round [PERSON_NAME…" at bounding box center [733, 329] width 611 height 249
click at [966, 424] on link at bounding box center [967, 425] width 19 height 15
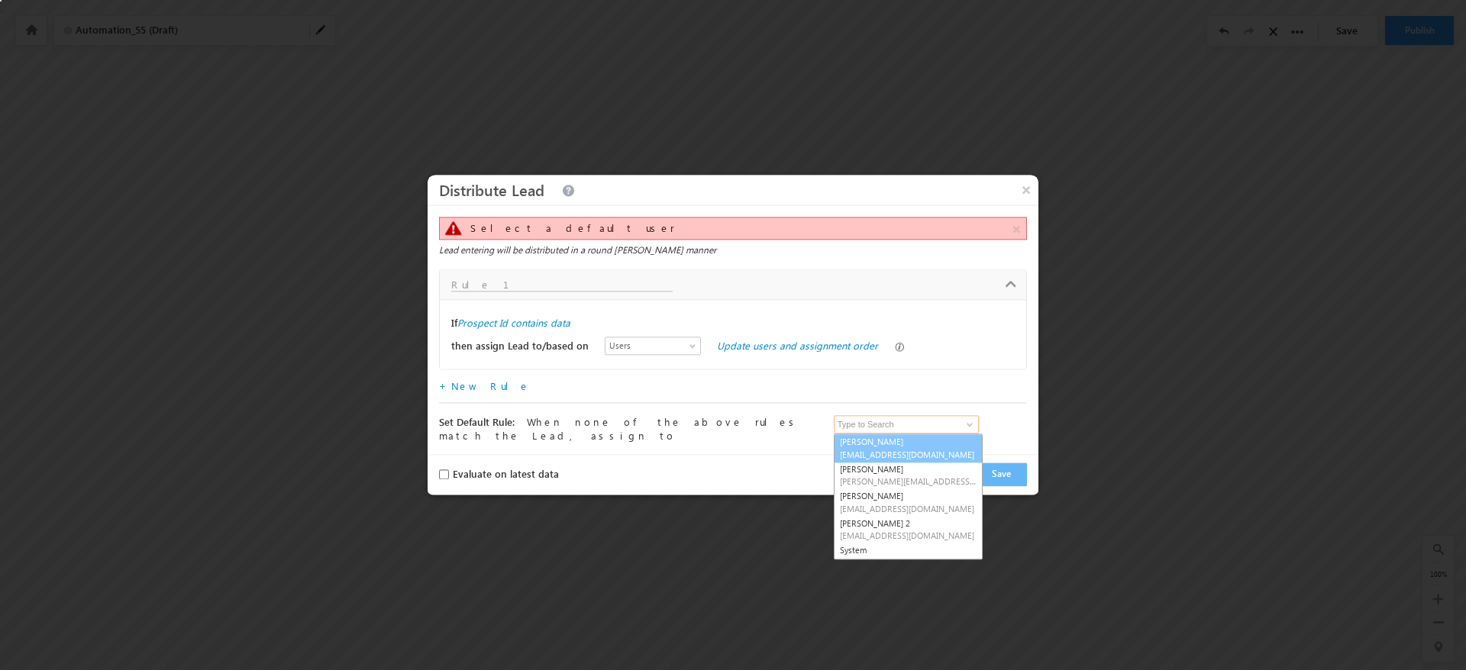
click at [914, 454] on span "[EMAIL_ADDRESS][DOMAIN_NAME]" at bounding box center [908, 454] width 137 height 11
type input "[PERSON_NAME]"
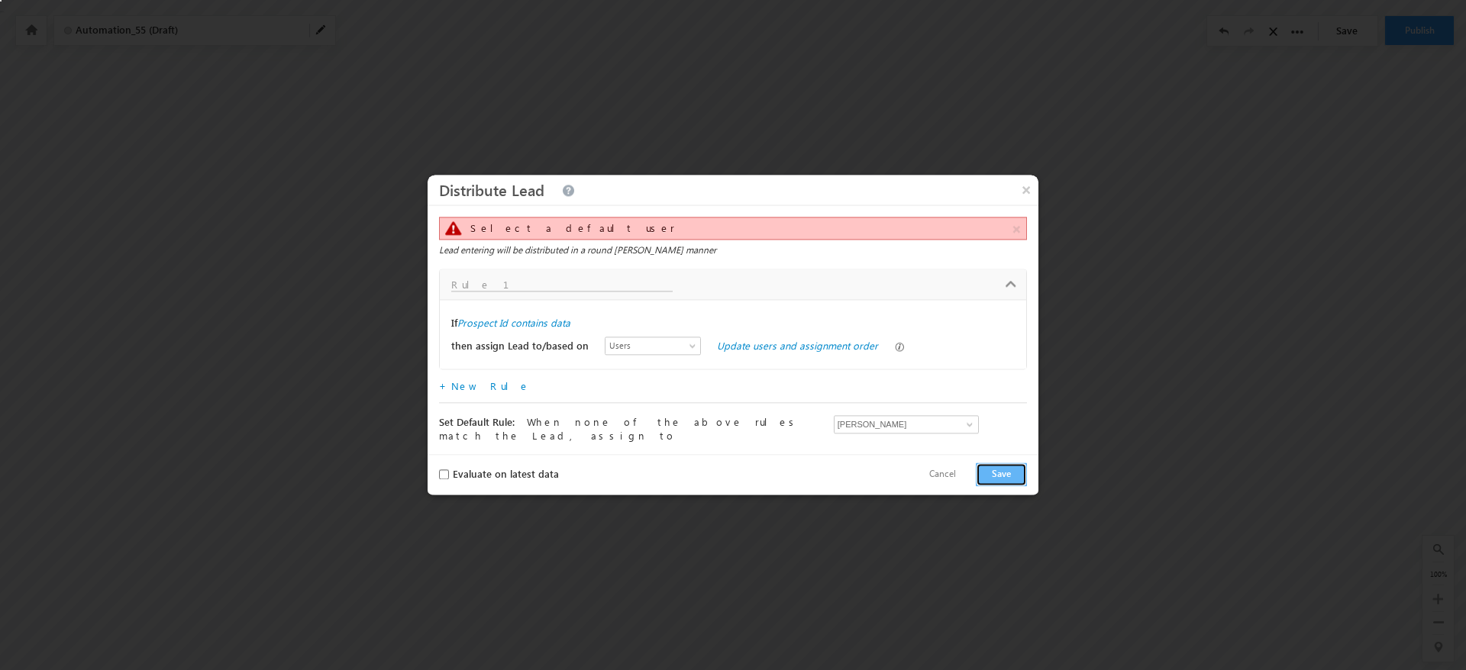
click at [1018, 476] on button "Save" at bounding box center [1001, 475] width 51 height 24
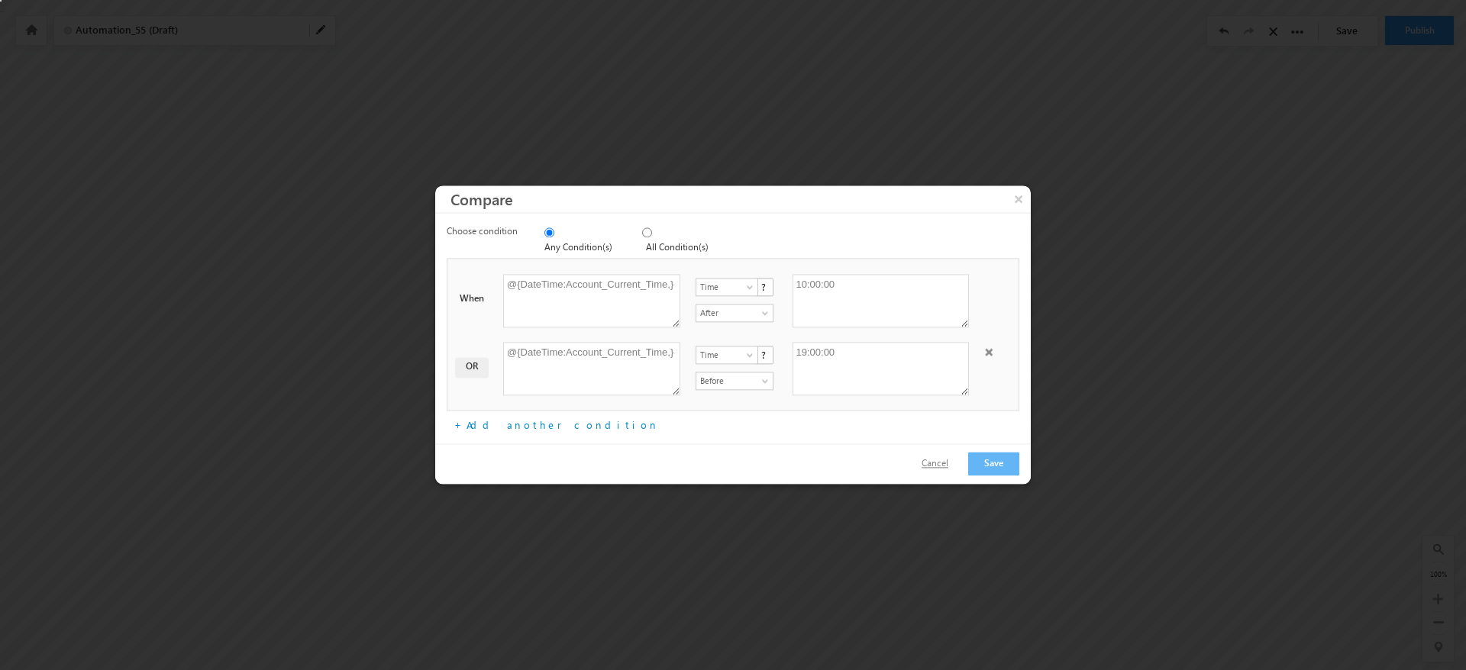
click at [942, 453] on button "Cancel" at bounding box center [934, 464] width 57 height 22
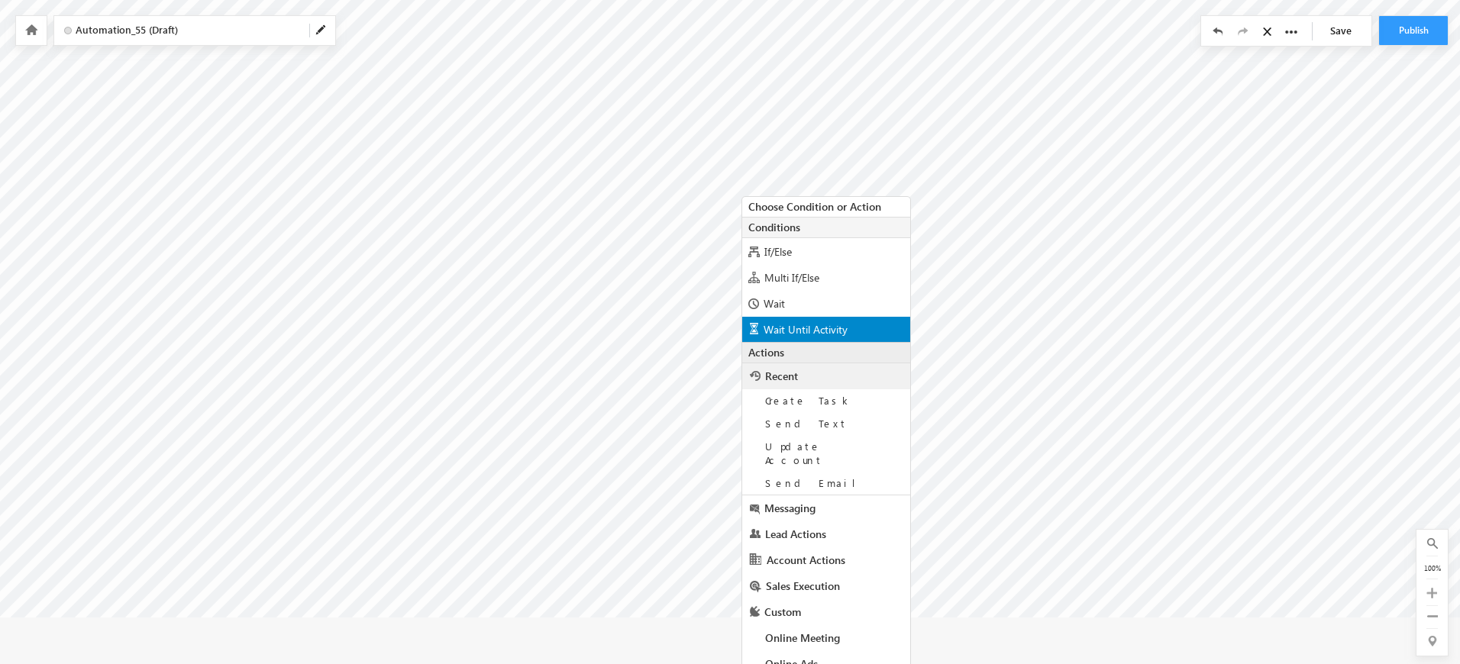
scroll to position [78, 0]
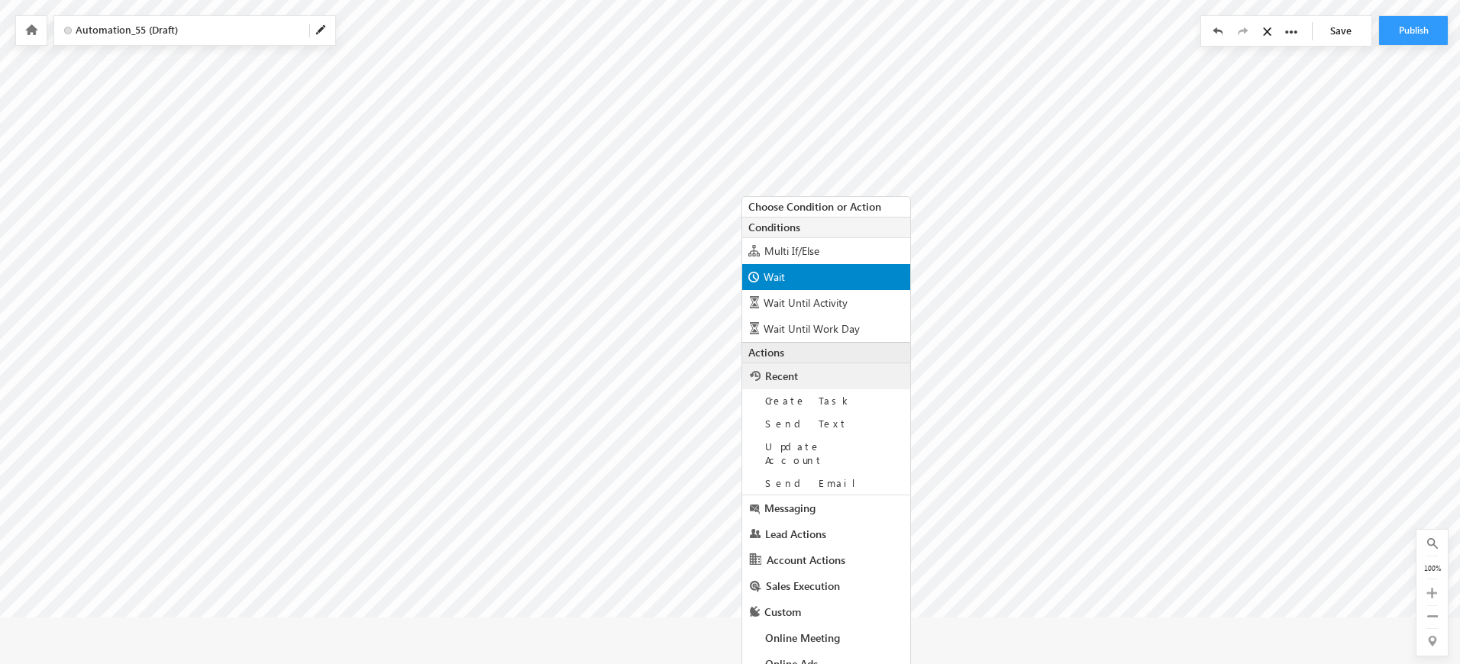
click at [816, 286] on div "Wait" at bounding box center [826, 277] width 168 height 26
radio input "true"
type input "1"
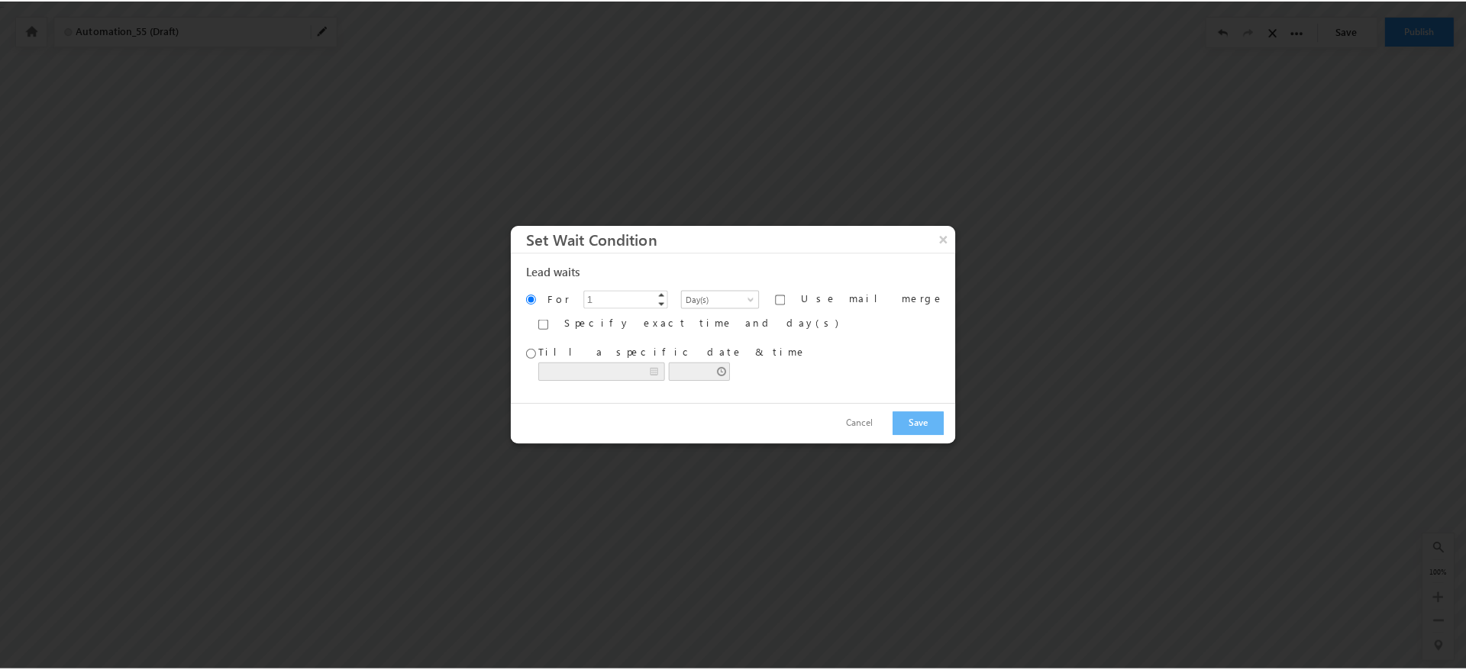
scroll to position [0, 0]
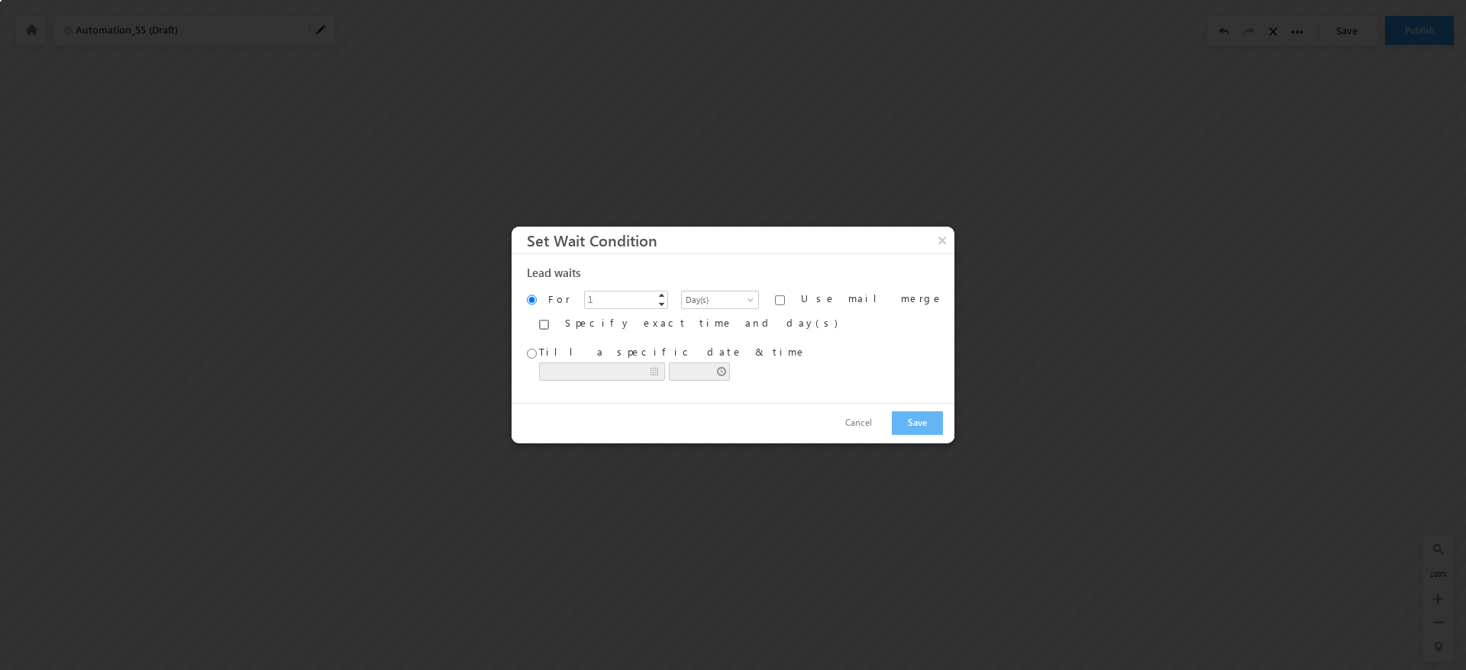
click at [549, 324] on input "Specify exact time and day(s)" at bounding box center [544, 324] width 10 height 10
checkbox input "true"
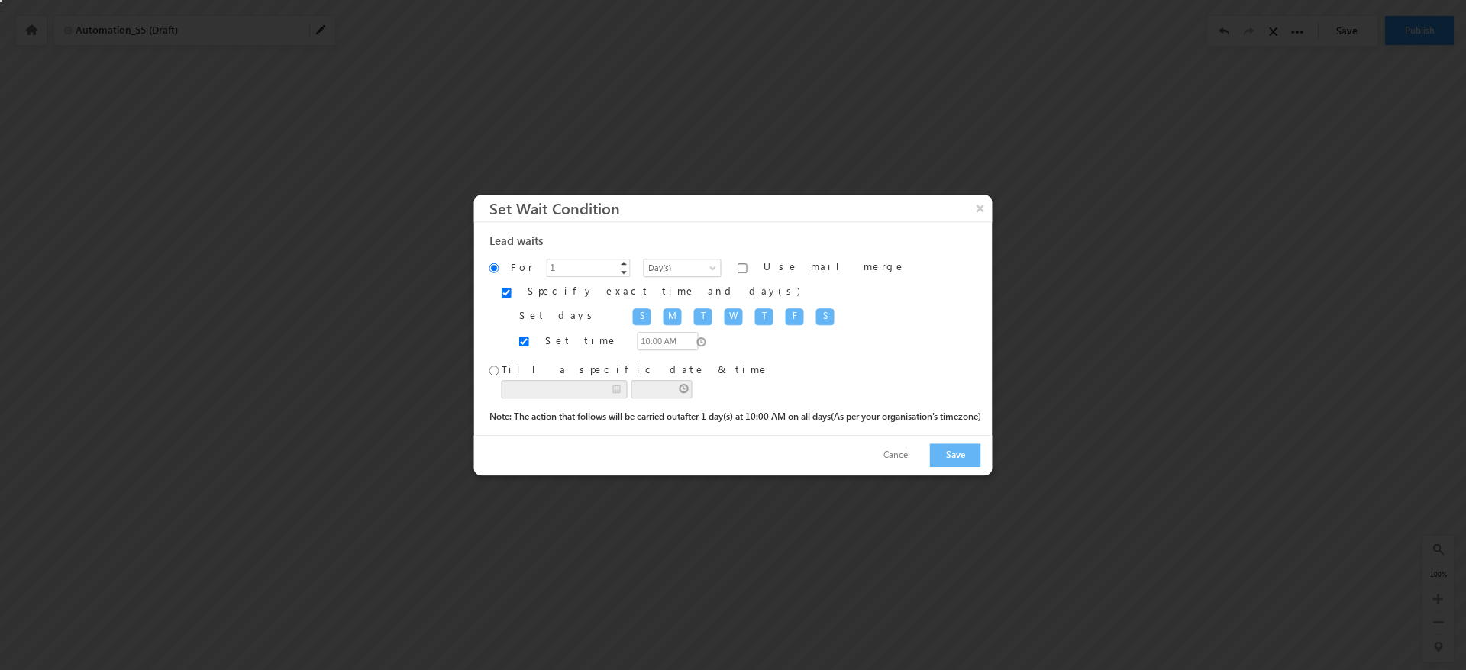
click at [816, 317] on div "S" at bounding box center [825, 317] width 18 height 17
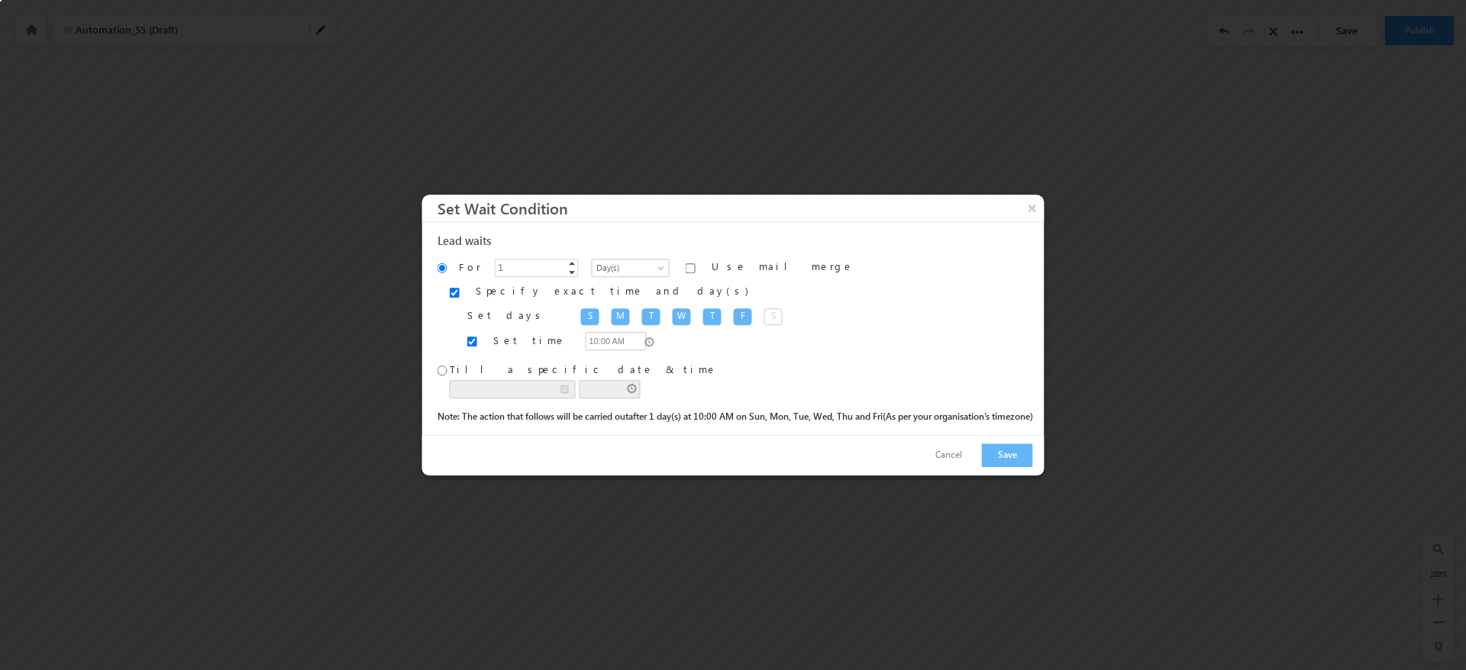
click at [581, 317] on div "S" at bounding box center [590, 317] width 18 height 17
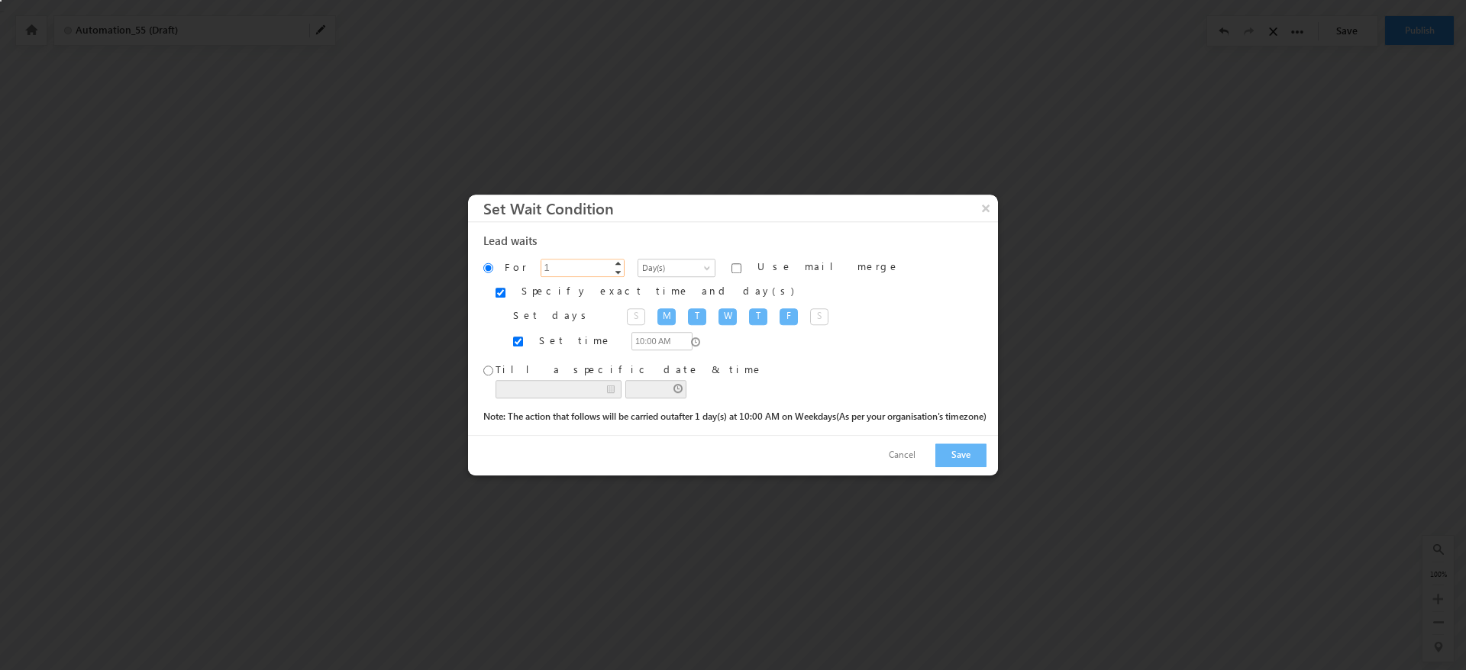
click at [541, 273] on input "1" at bounding box center [583, 268] width 84 height 18
type input "0"
click at [773, 317] on div "Set days S M T W T F S" at bounding box center [749, 318] width 473 height 18
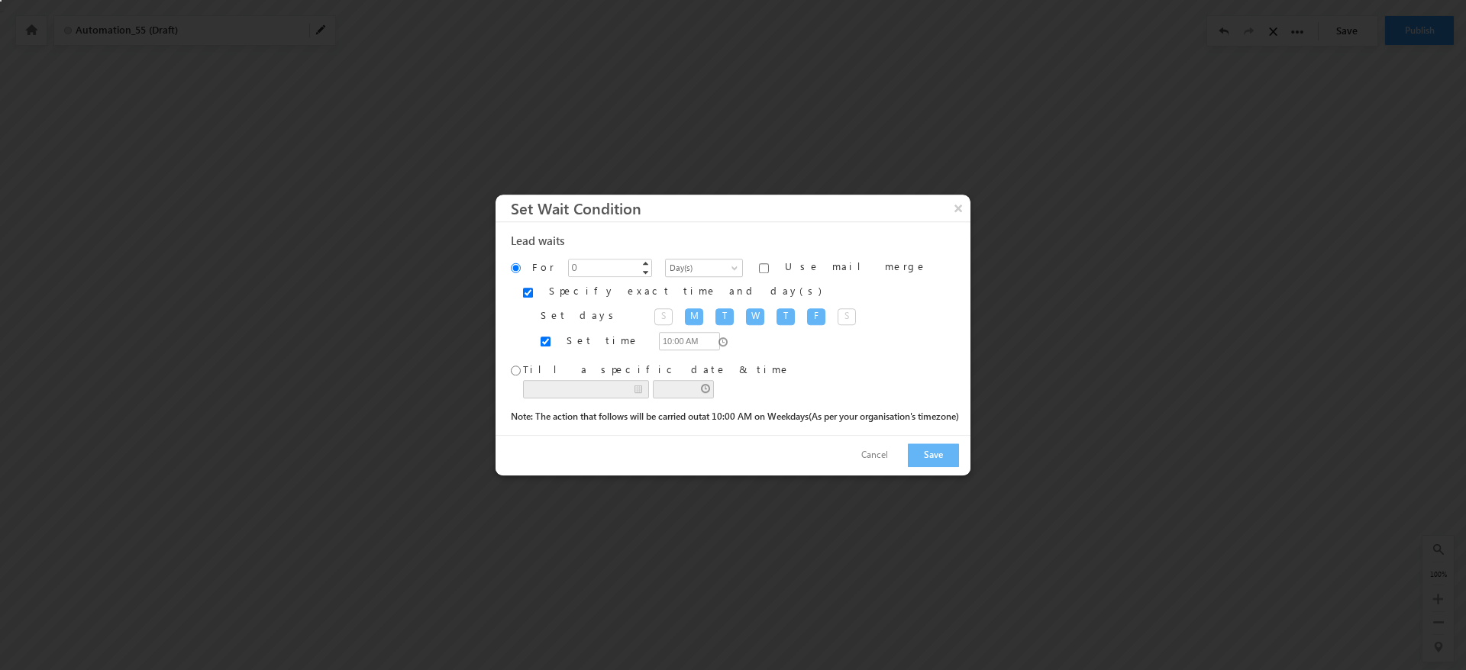
drag, startPoint x: 538, startPoint y: 347, endPoint x: 701, endPoint y: 373, distance: 164.8
click at [541, 347] on div "Set time 10:00 AM" at bounding box center [750, 342] width 418 height 18
click at [541, 339] on input "Set time" at bounding box center [546, 342] width 10 height 10
checkbox input "false"
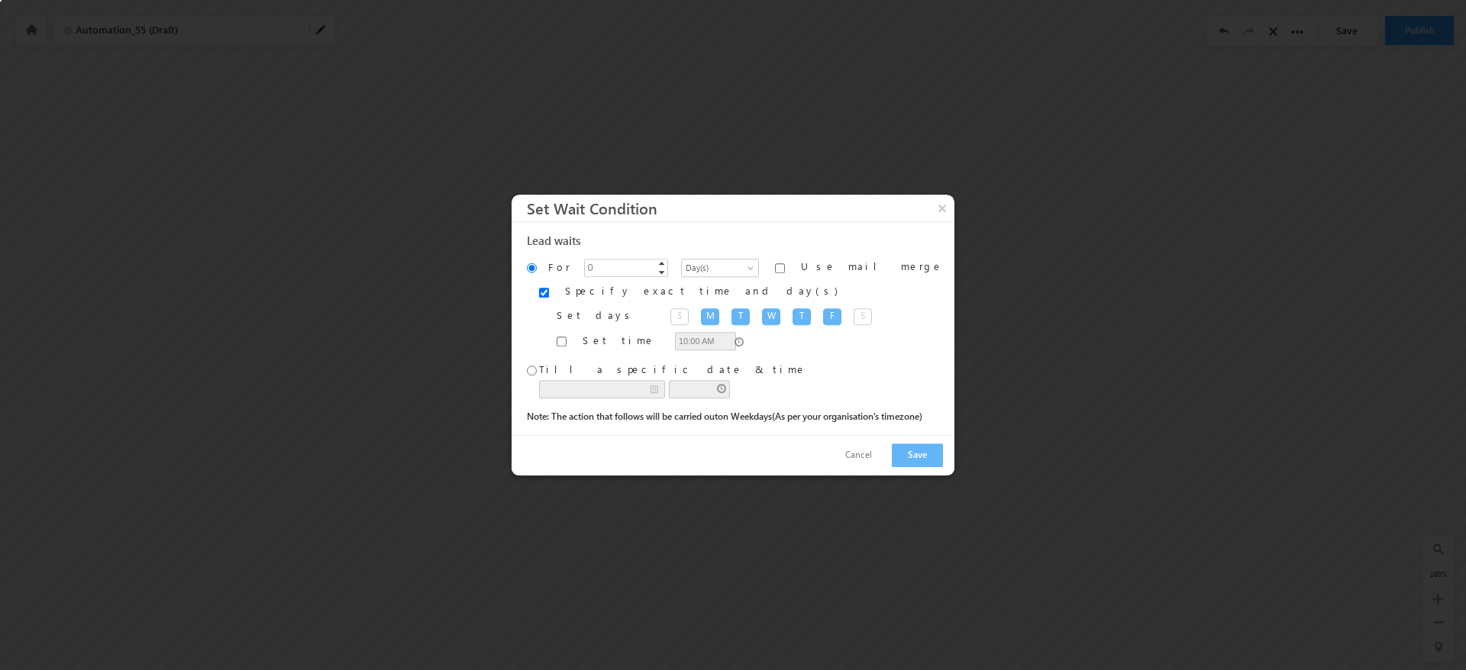
click at [742, 347] on div "Set time 10:00 AM" at bounding box center [750, 342] width 386 height 18
click at [919, 453] on button "Save" at bounding box center [917, 456] width 51 height 24
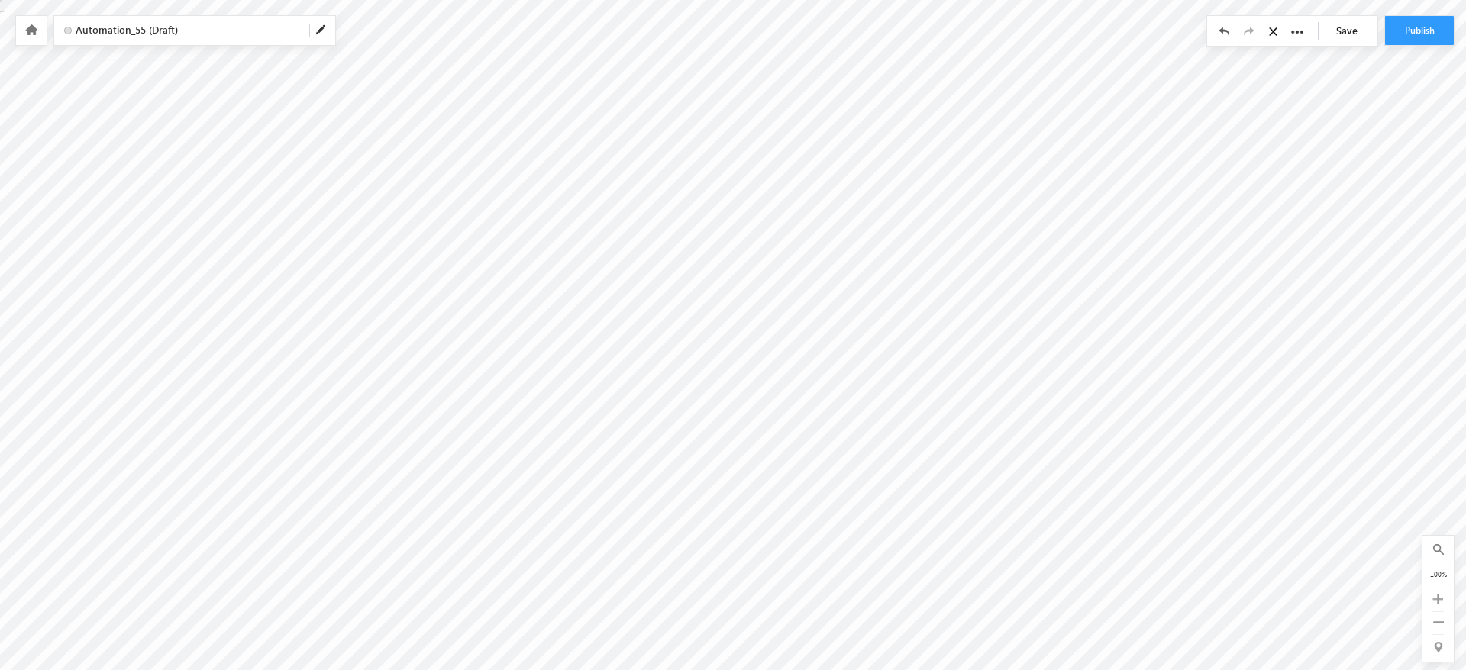
type input "0"
checkbox input "true"
checkbox input "false"
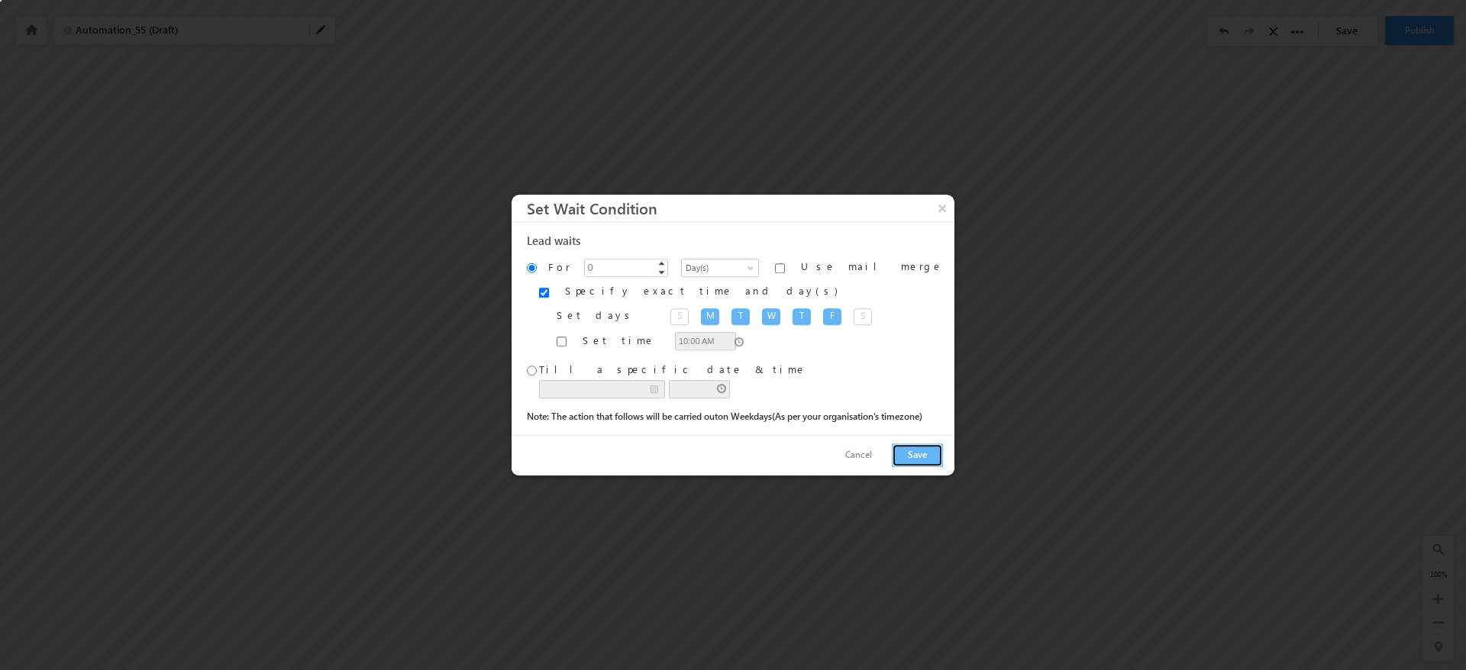
click at [916, 460] on button "Save" at bounding box center [917, 456] width 51 height 24
